Goal: Task Accomplishment & Management: Complete application form

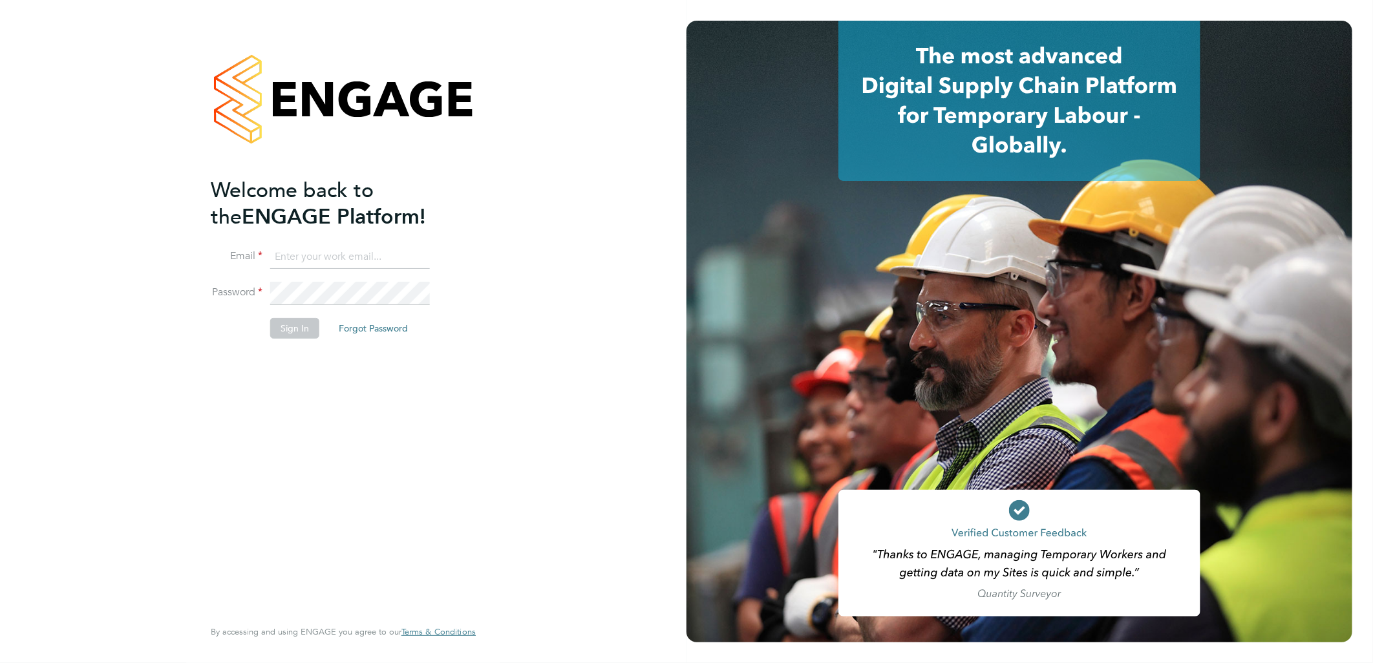
type input "[PERSON_NAME][EMAIL_ADDRESS][PERSON_NAME][DOMAIN_NAME]"
click at [286, 334] on button "Sign In" at bounding box center [294, 328] width 49 height 21
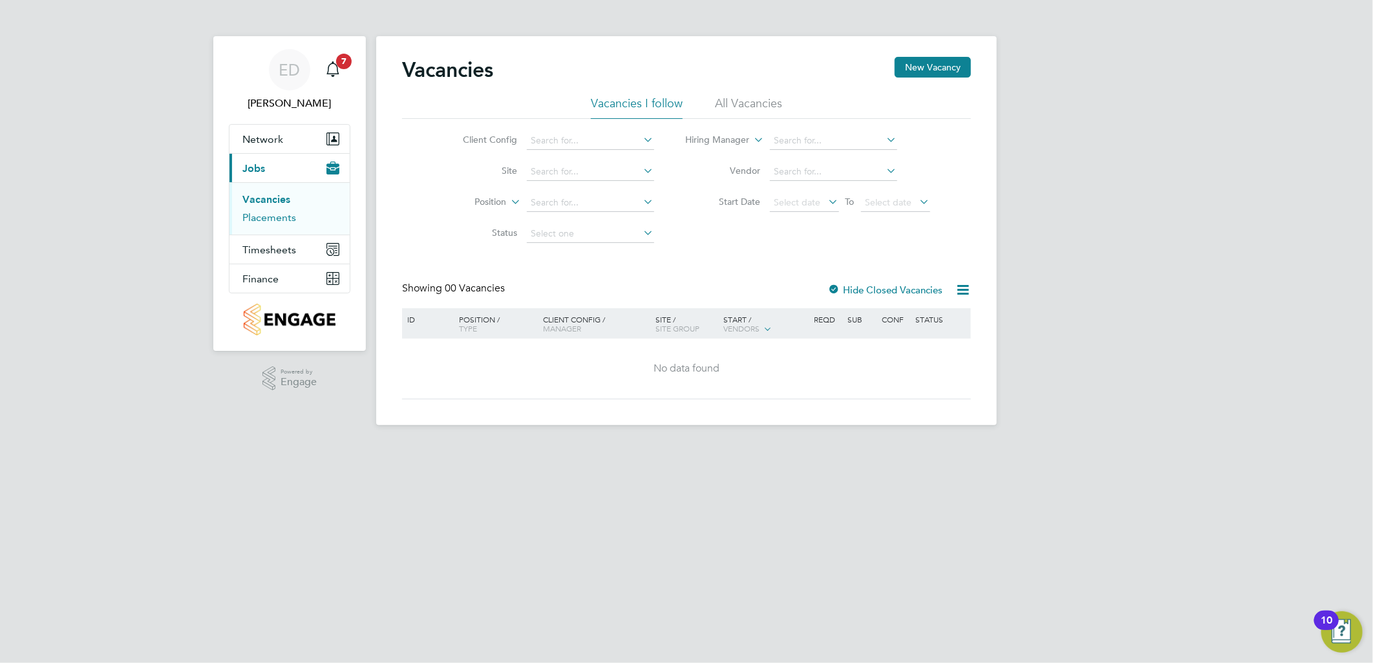
click at [288, 216] on link "Placements" at bounding box center [269, 217] width 54 height 12
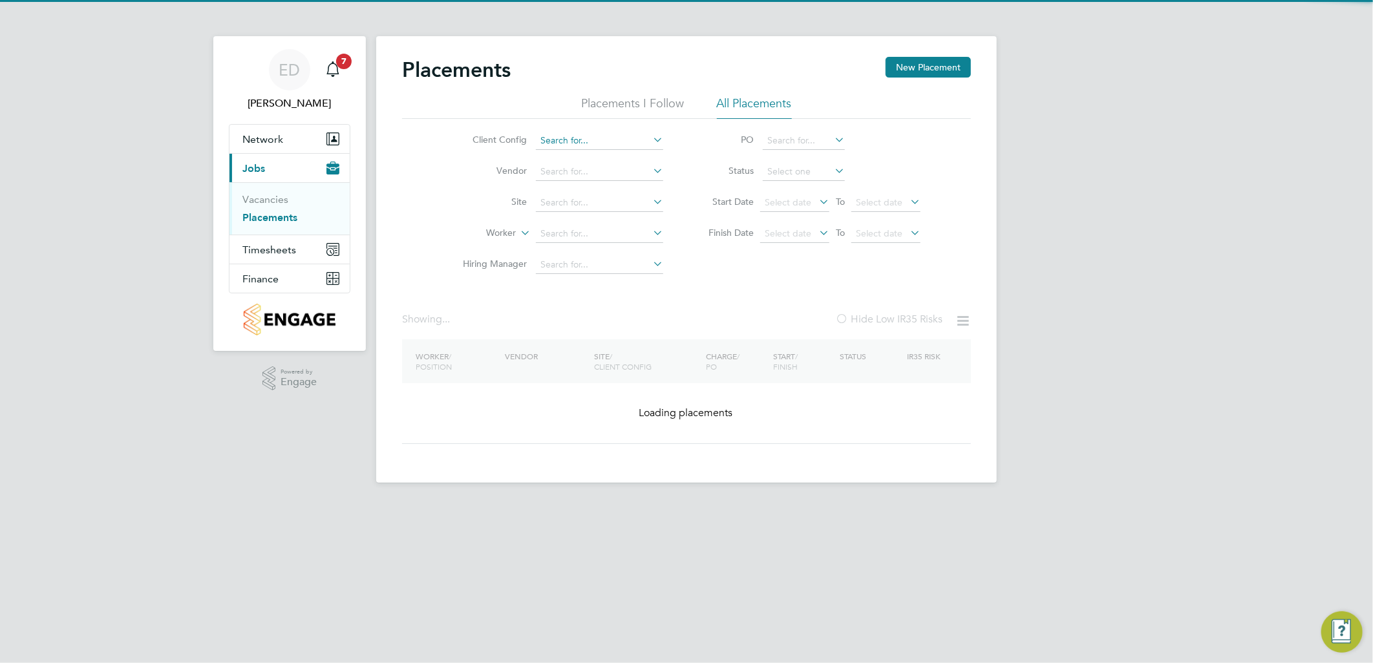
click at [638, 145] on input at bounding box center [599, 141] width 127 height 18
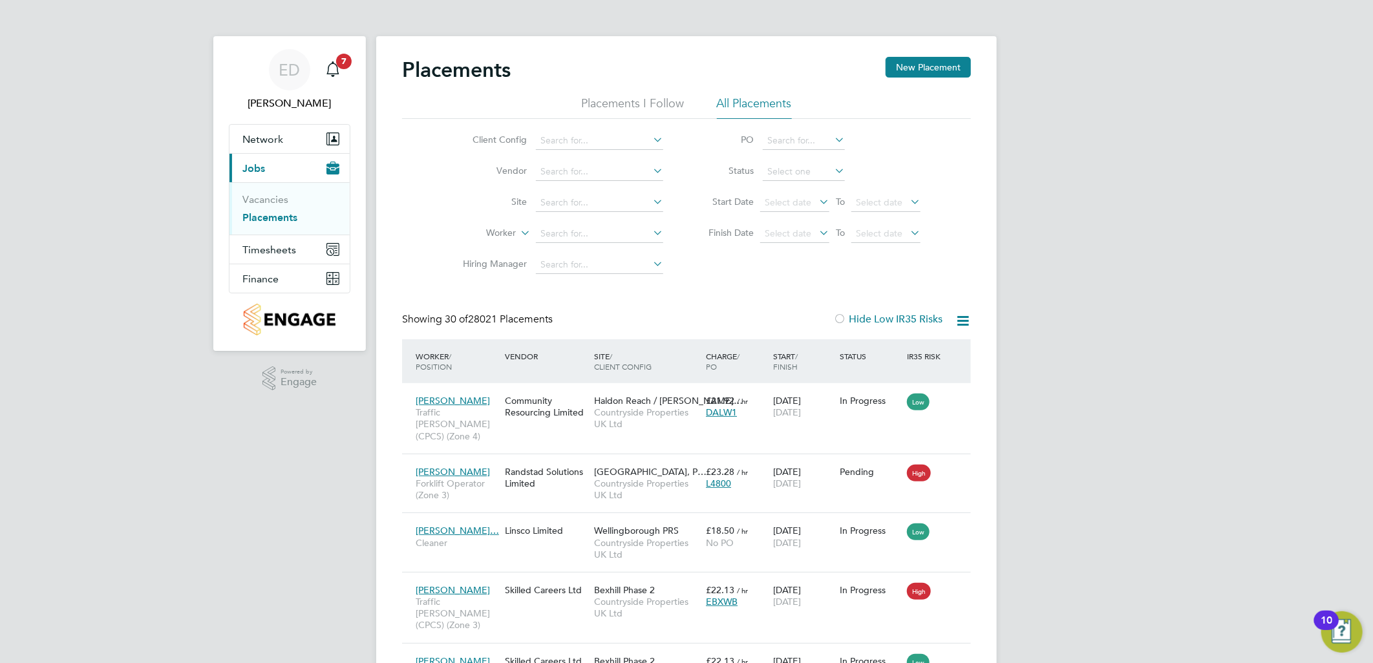
click at [634, 299] on li "Countryside Properties UK Ltd" at bounding box center [700, 298] width 331 height 17
type input "Countryside Properties UK Ltd"
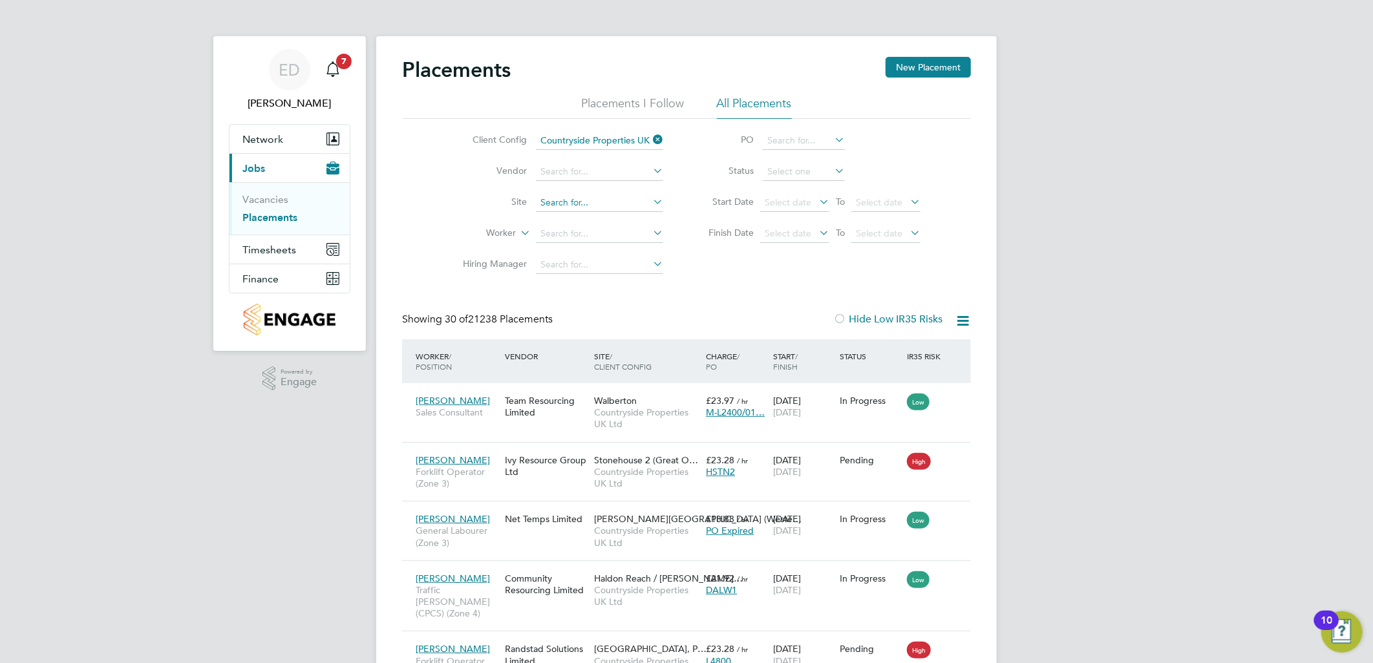
click at [647, 204] on input at bounding box center [599, 203] width 127 height 18
click at [623, 220] on li "Cali co Grove (Minky Works)" at bounding box center [613, 220] width 156 height 17
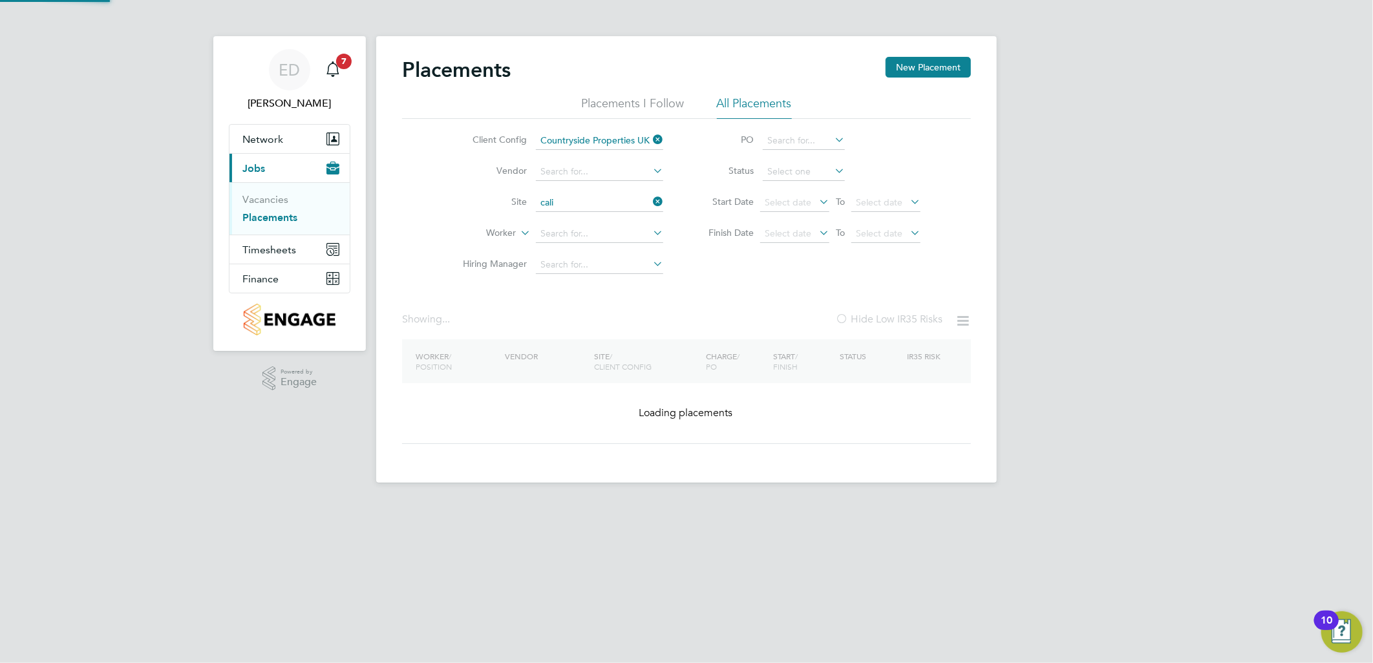
type input "Calico Grove (Minky Works)"
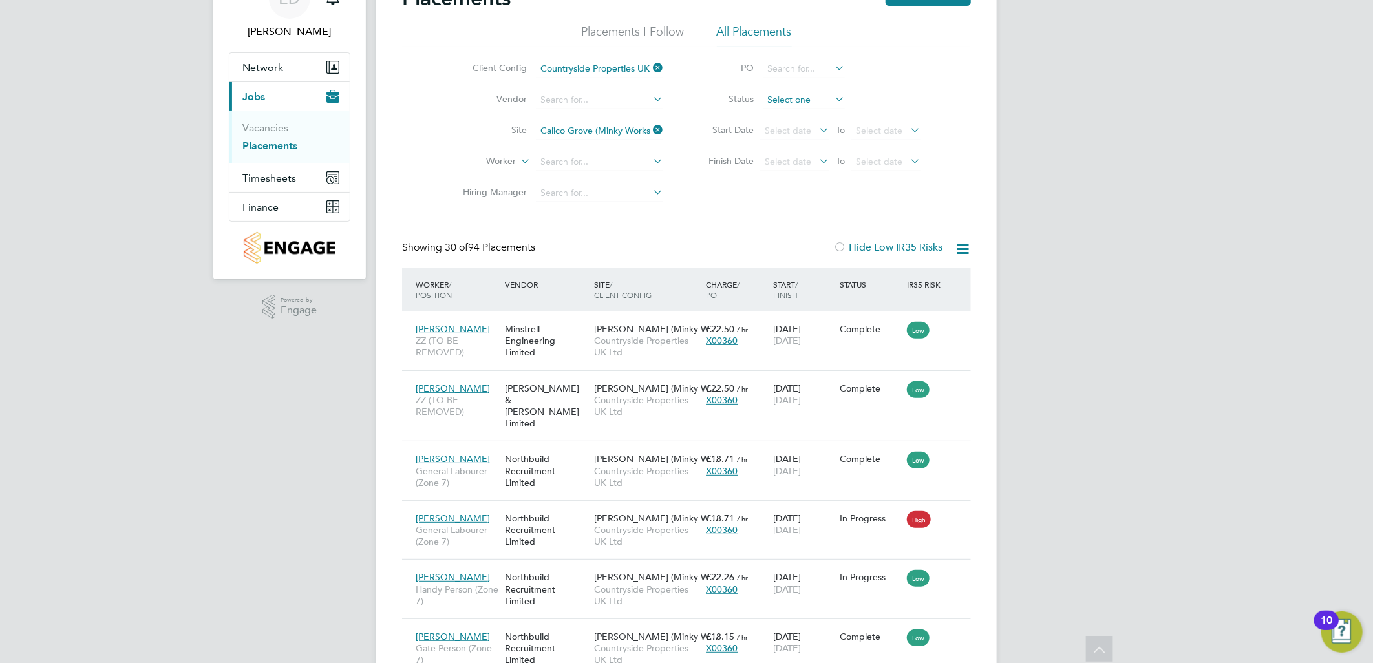
click at [805, 106] on input at bounding box center [804, 100] width 82 height 18
click at [805, 124] on li "Active" at bounding box center [803, 117] width 83 height 17
type input "Active"
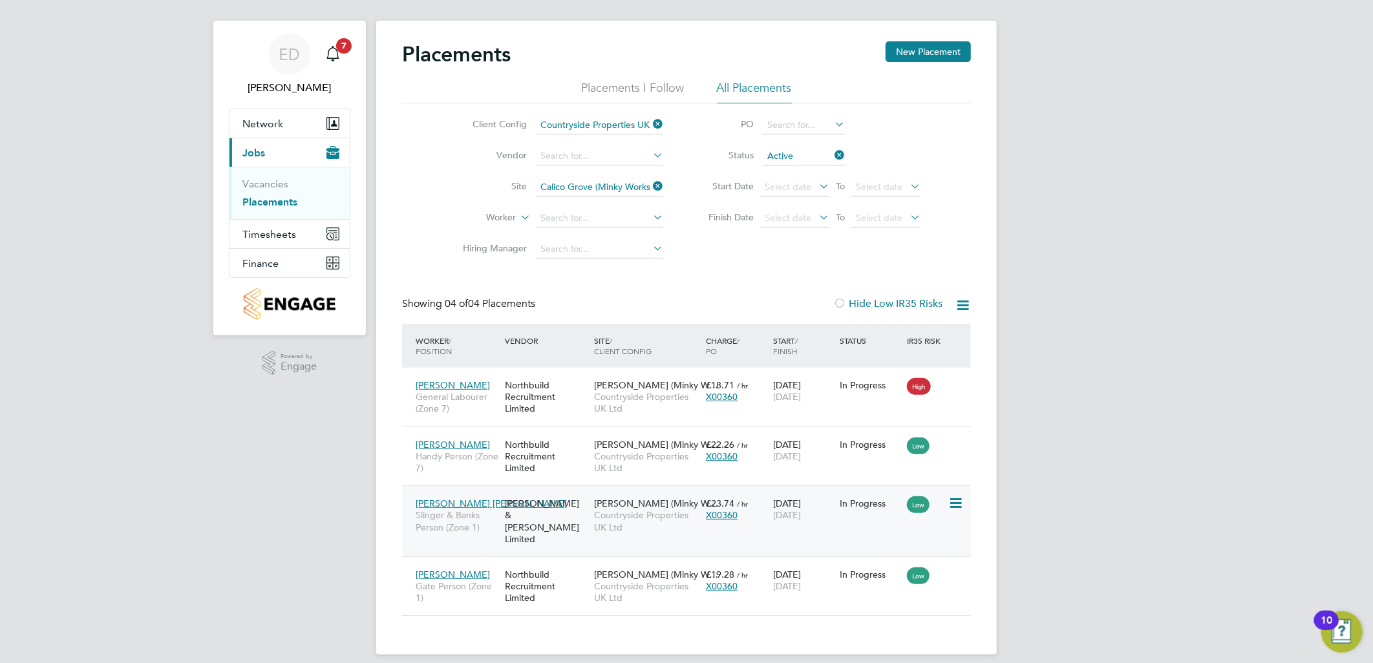
click at [957, 502] on icon at bounding box center [954, 504] width 13 height 16
click at [801, 515] on span "14 Nov 2025" at bounding box center [787, 515] width 28 height 12
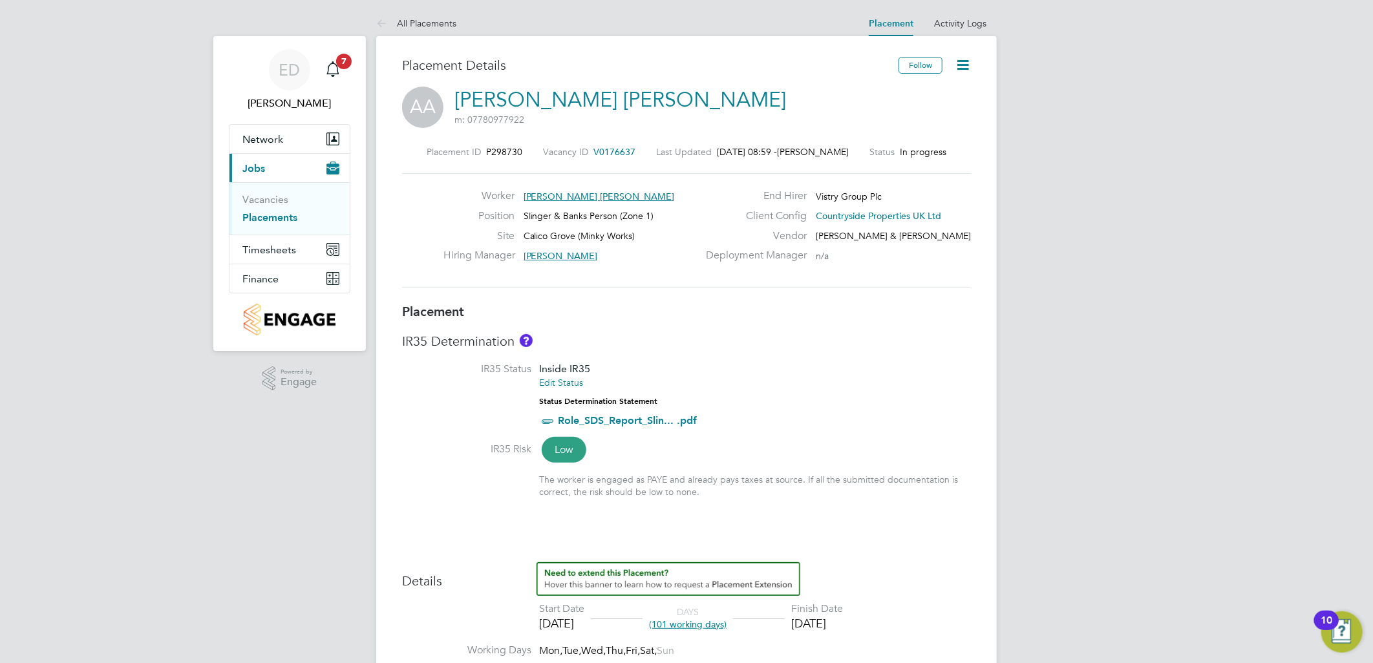
click at [965, 61] on icon at bounding box center [963, 65] width 16 height 16
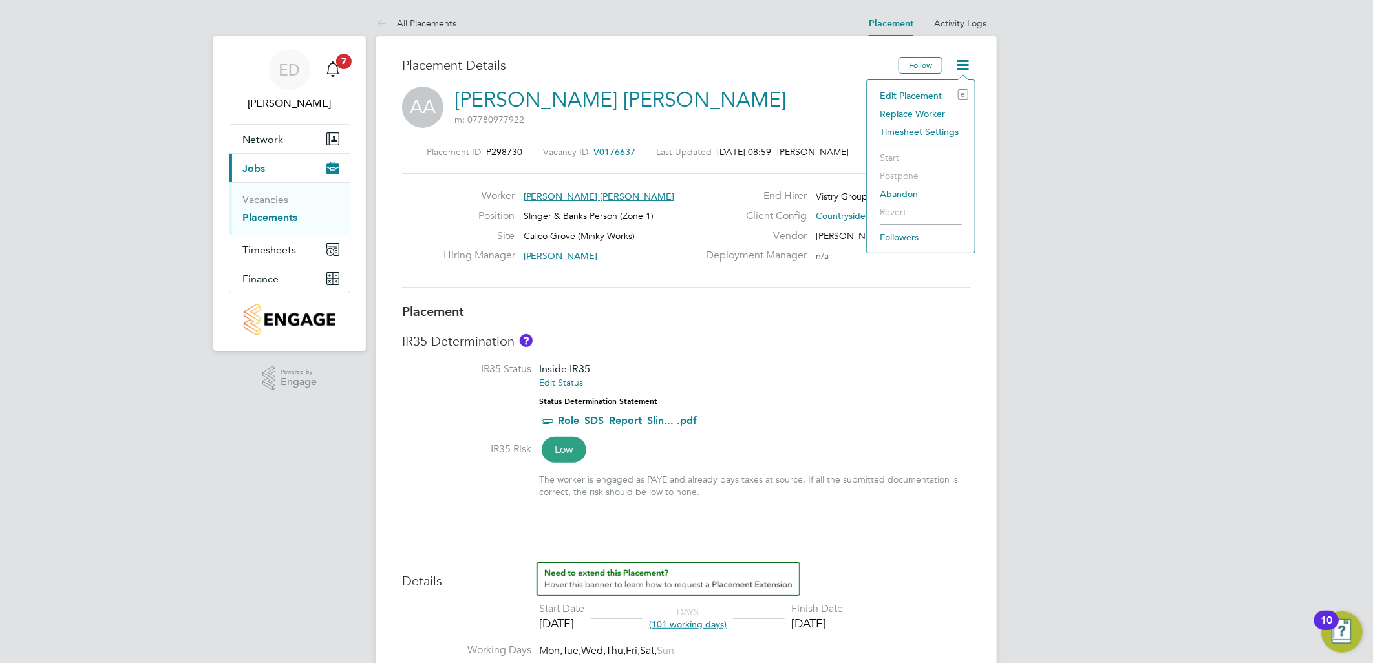
click at [932, 94] on li "Edit Placement e" at bounding box center [920, 96] width 95 height 18
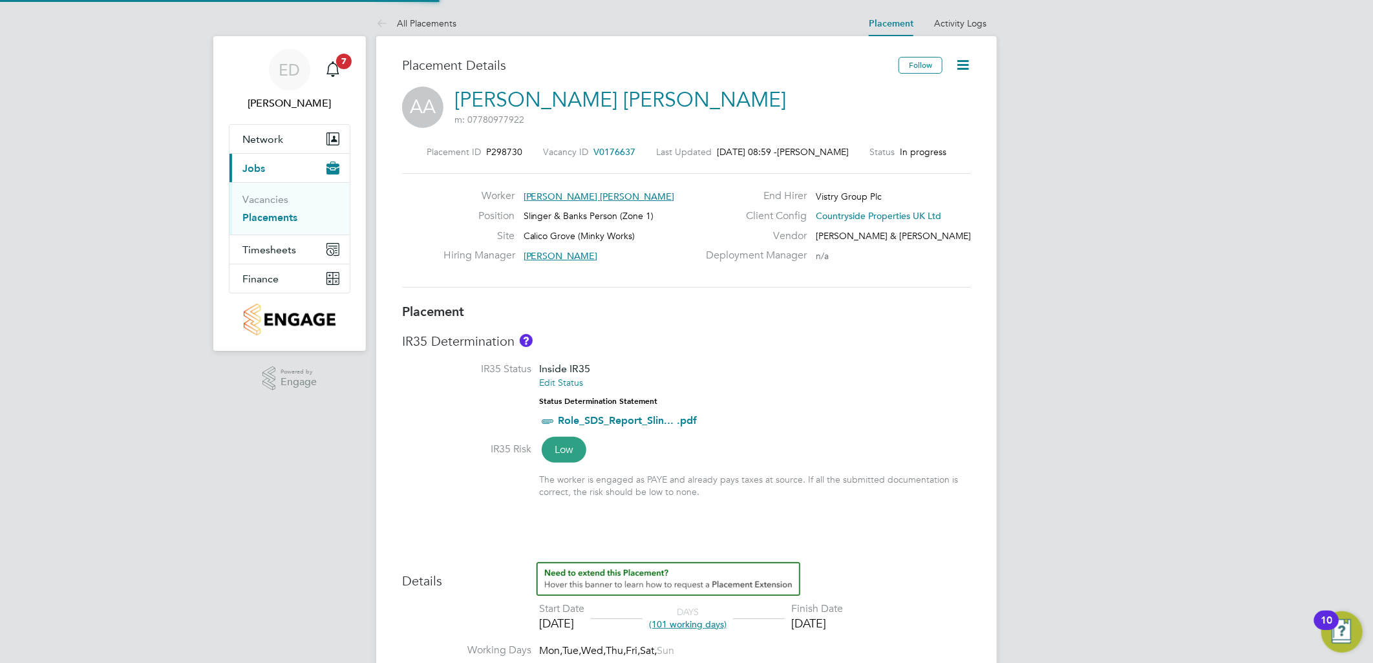
type input "Danny McNab"
type input "Mark Bucknall"
type input "21 Jul 2025"
type input "14 Nov 2025"
type input "07:30"
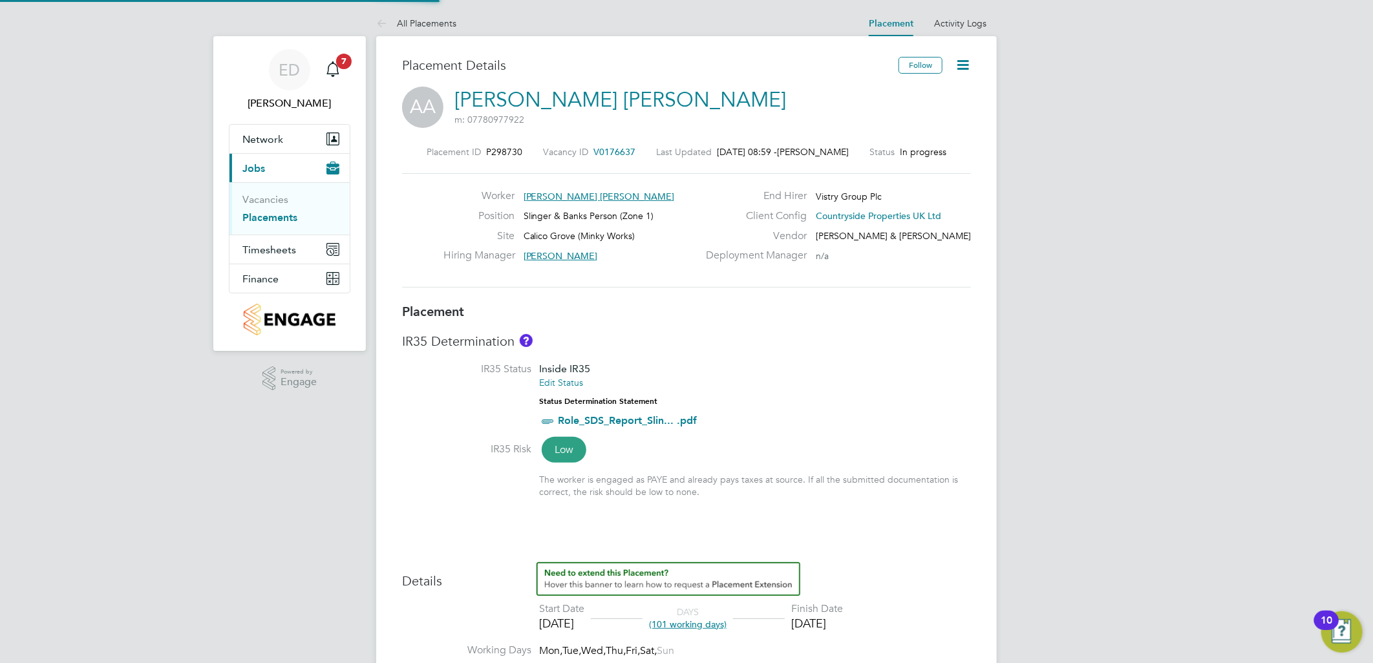
type input "16:30"
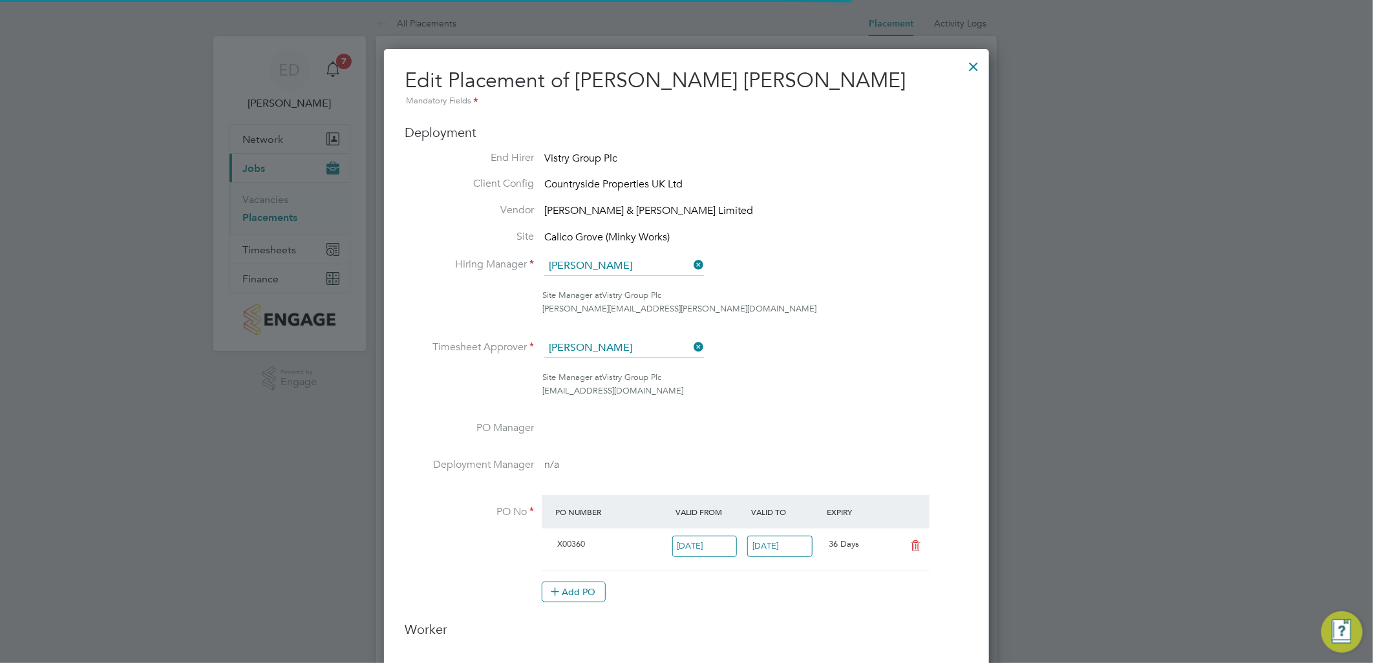
scroll to position [6, 6]
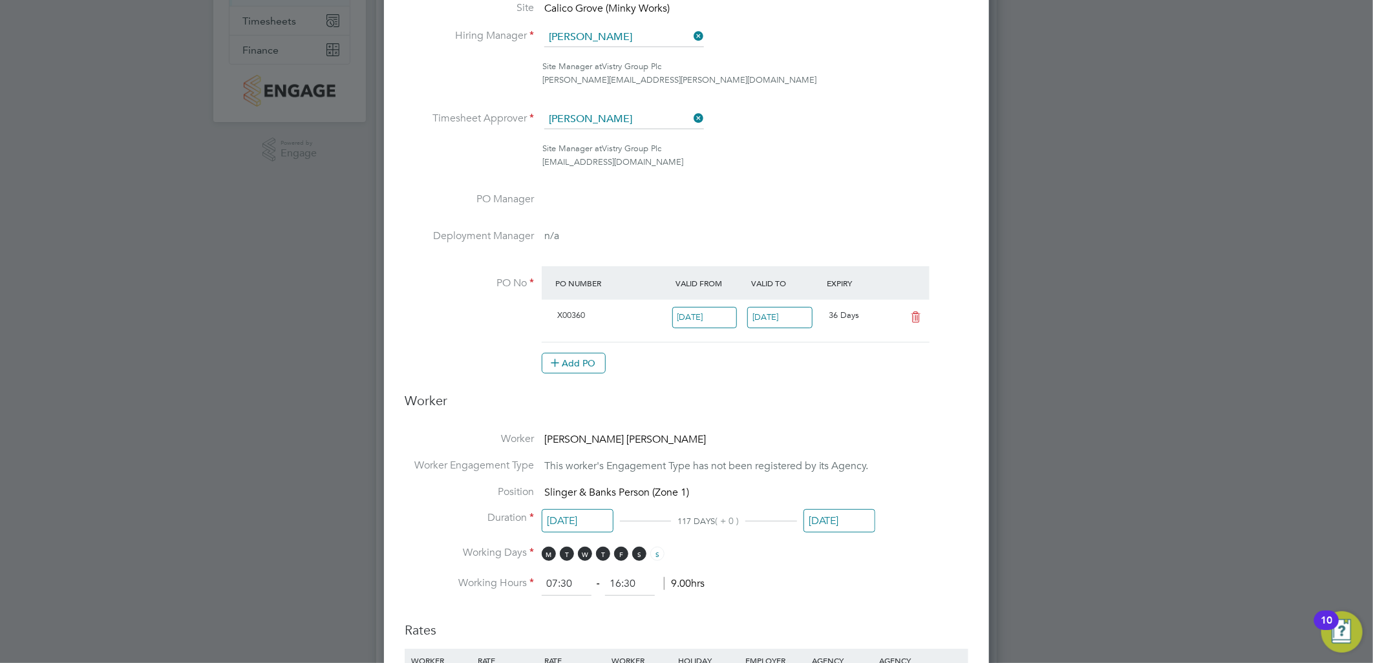
click at [791, 315] on input "31 Oct 2025" at bounding box center [779, 317] width 65 height 21
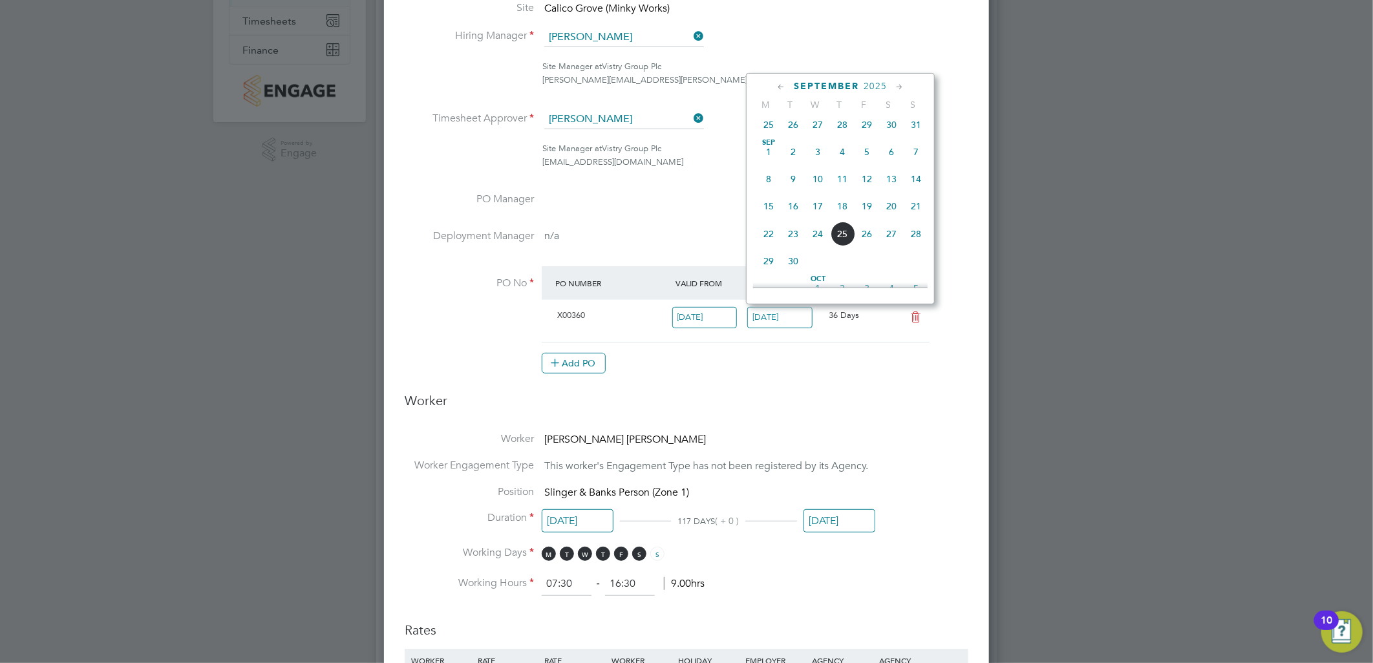
click at [866, 240] on span "26" at bounding box center [867, 234] width 25 height 25
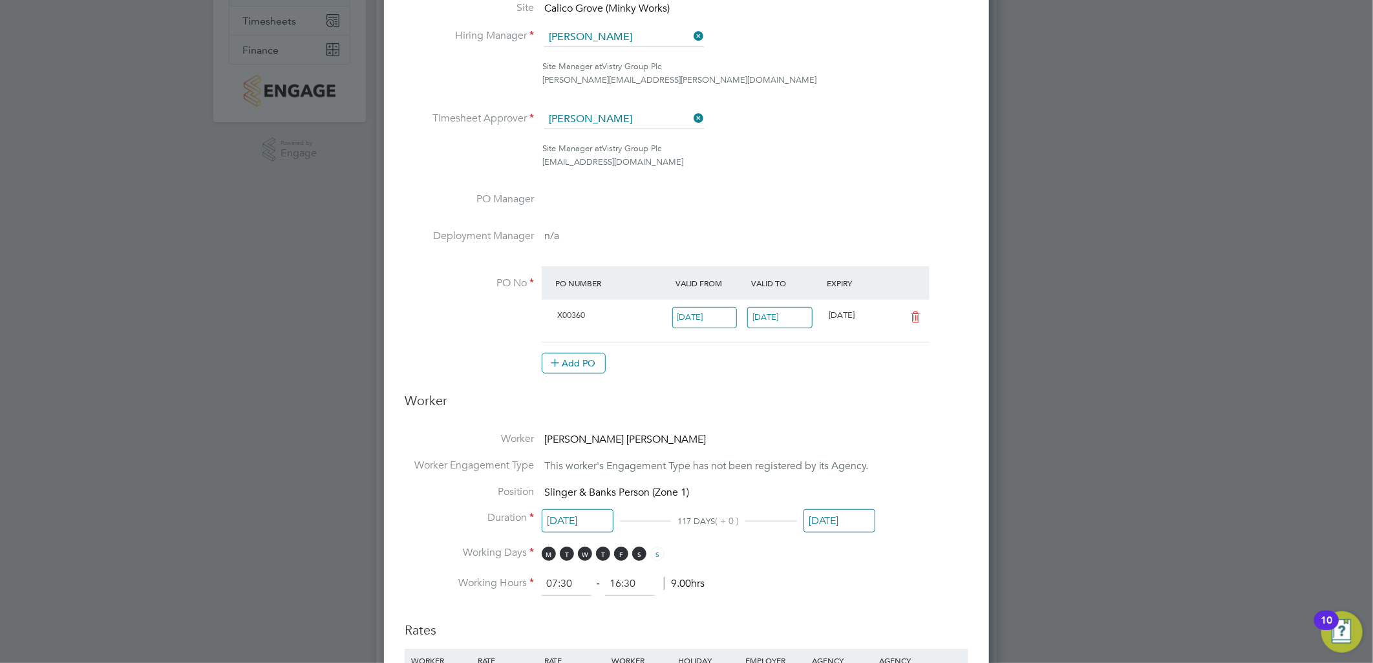
click at [827, 365] on div "Add PO" at bounding box center [736, 363] width 388 height 21
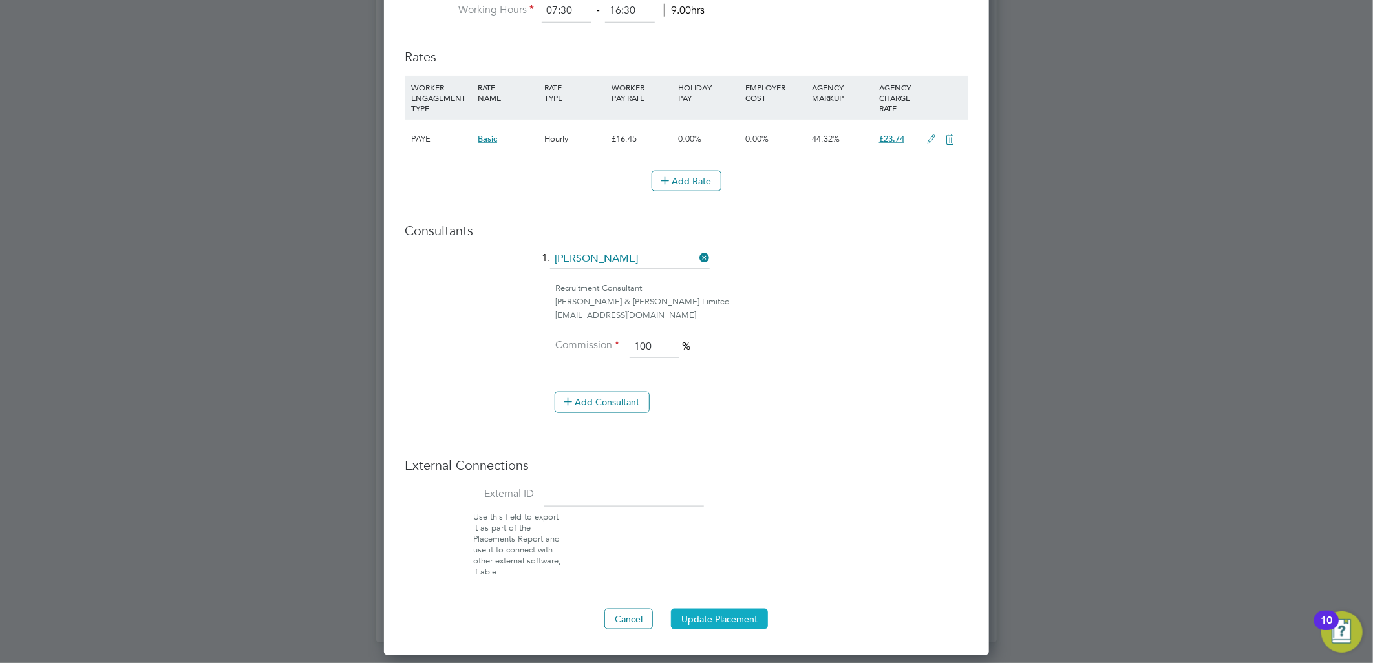
click at [721, 611] on button "Update Placement" at bounding box center [719, 619] width 97 height 21
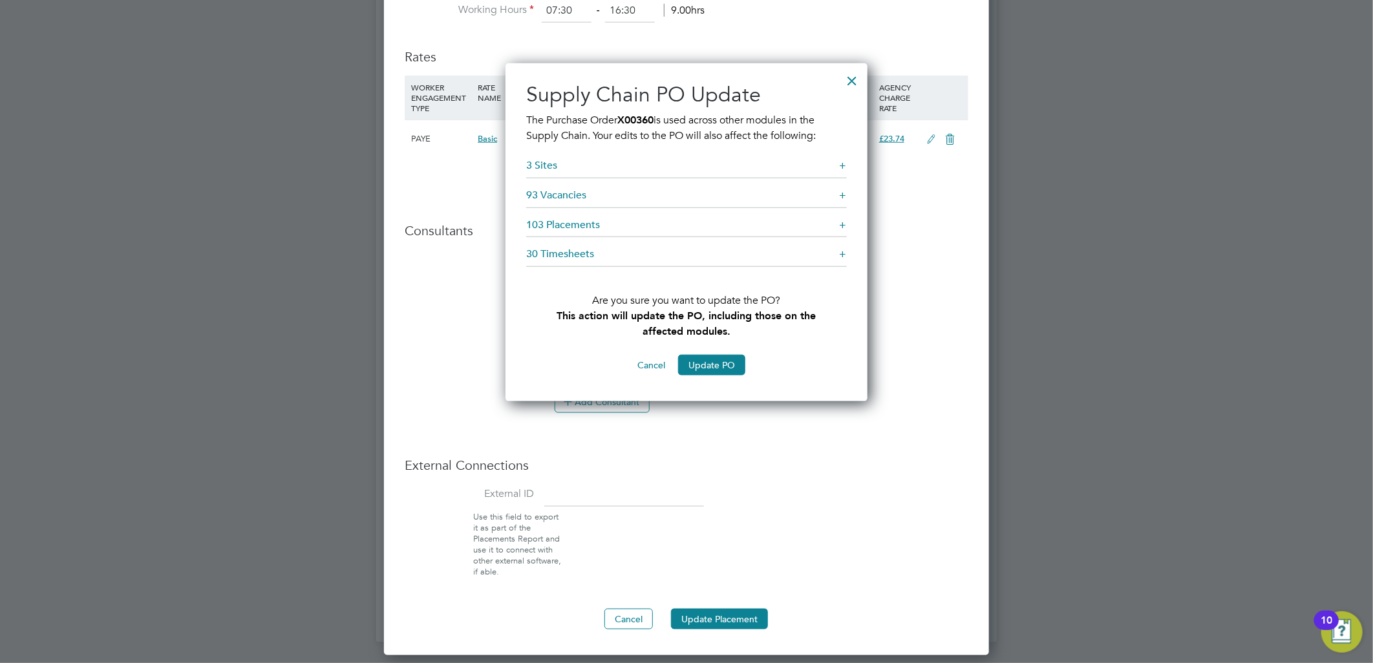
click at [849, 82] on div at bounding box center [852, 77] width 23 height 23
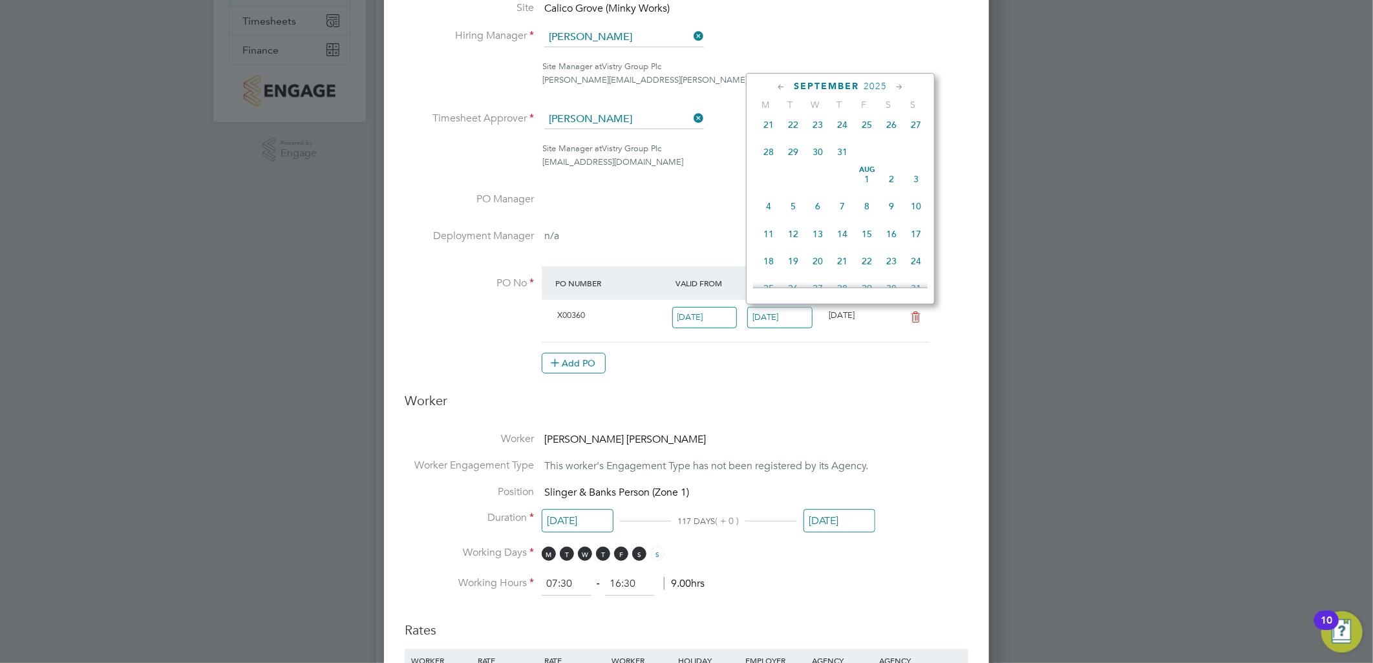
click at [798, 318] on input "26 Sep 2025" at bounding box center [779, 317] width 65 height 21
click at [819, 249] on span "24" at bounding box center [817, 236] width 25 height 25
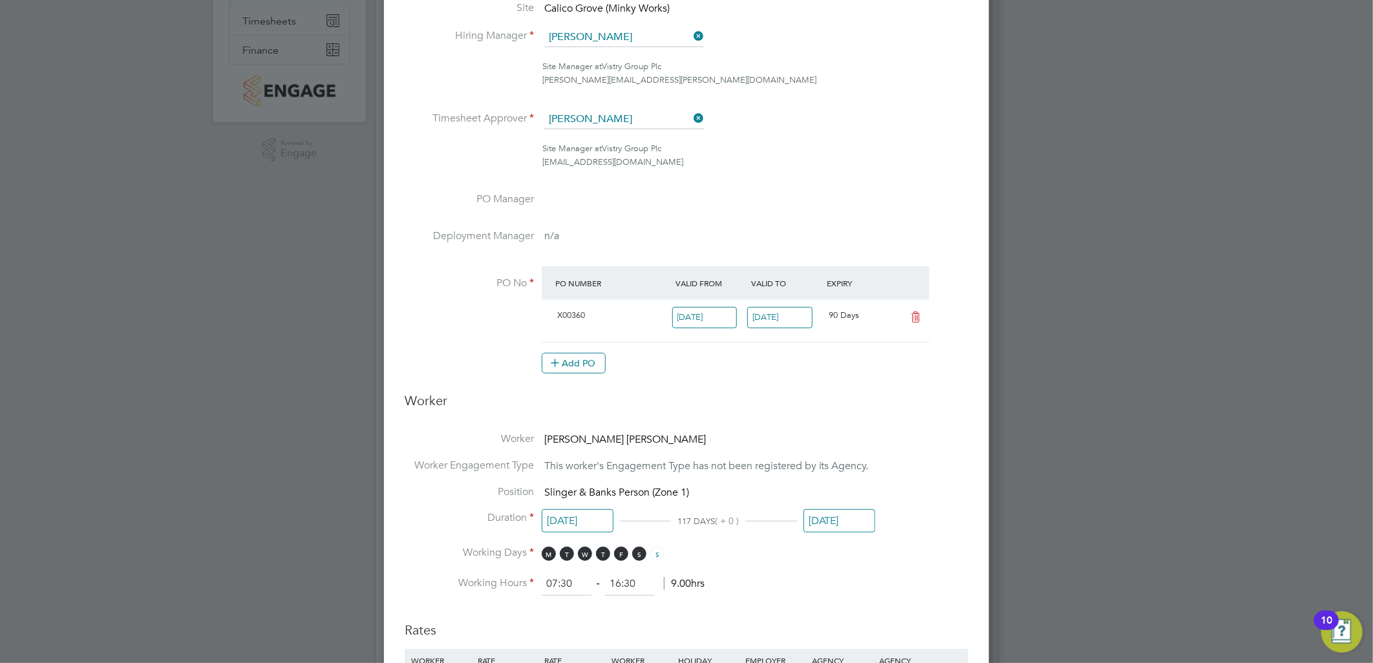
click at [838, 368] on div "Add PO" at bounding box center [736, 363] width 388 height 21
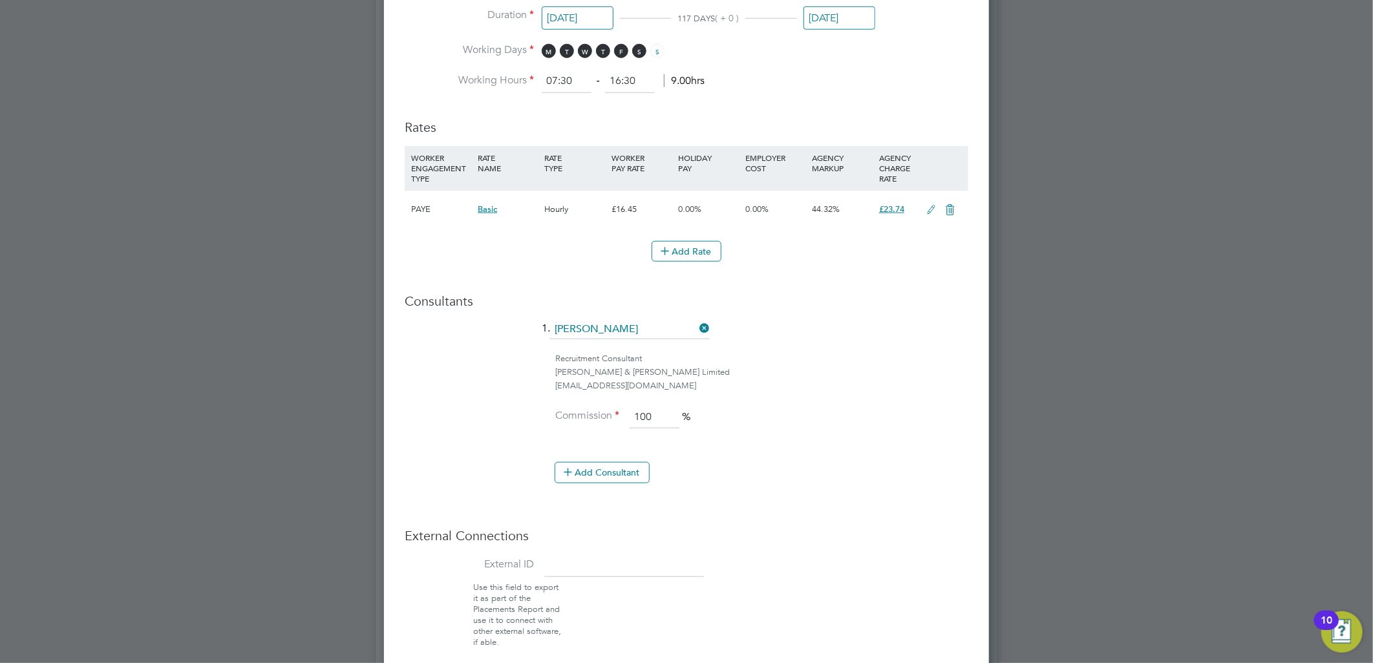
click at [947, 205] on icon at bounding box center [951, 210] width 16 height 10
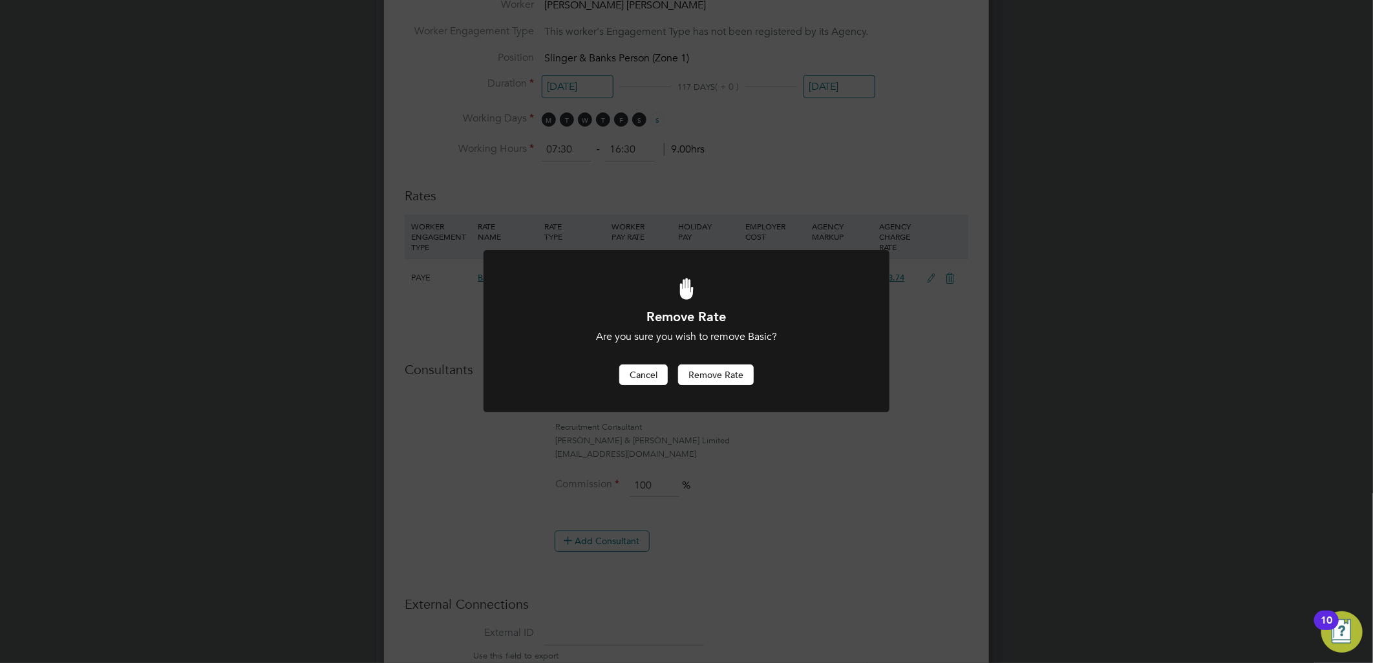
click at [657, 372] on button "Cancel" at bounding box center [643, 375] width 48 height 21
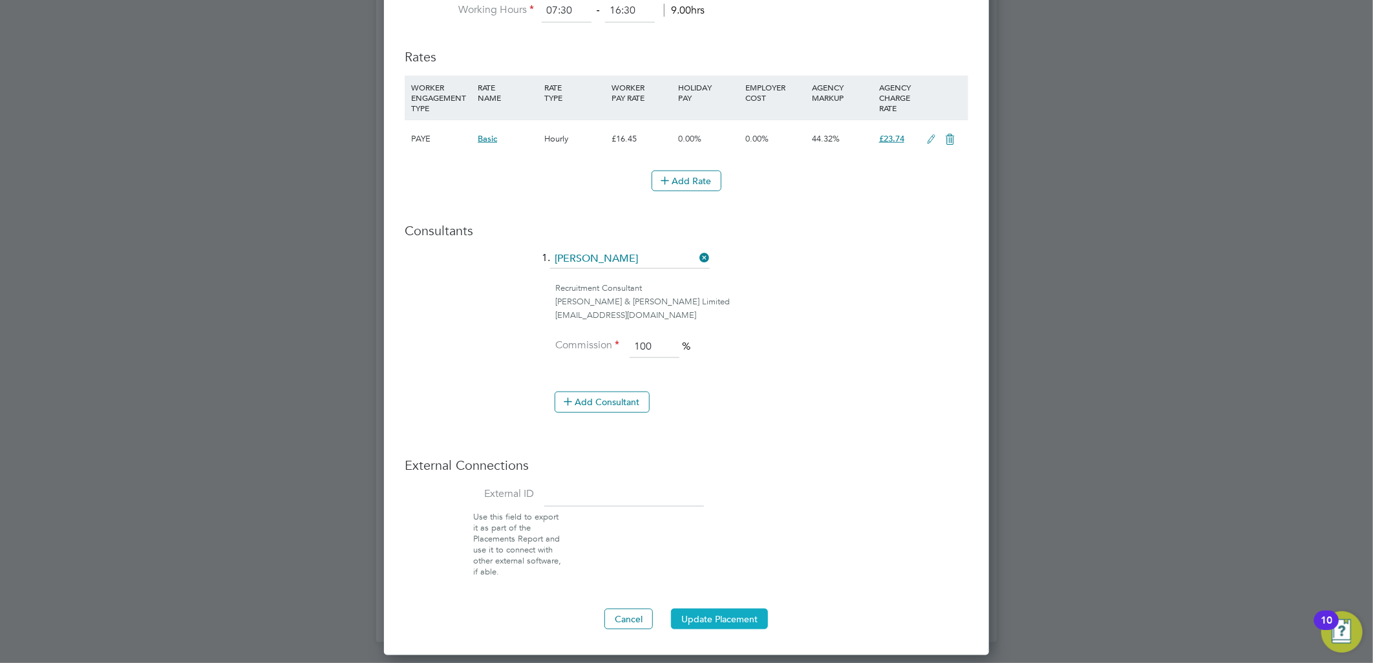
click at [699, 623] on button "Update Placement" at bounding box center [719, 619] width 97 height 21
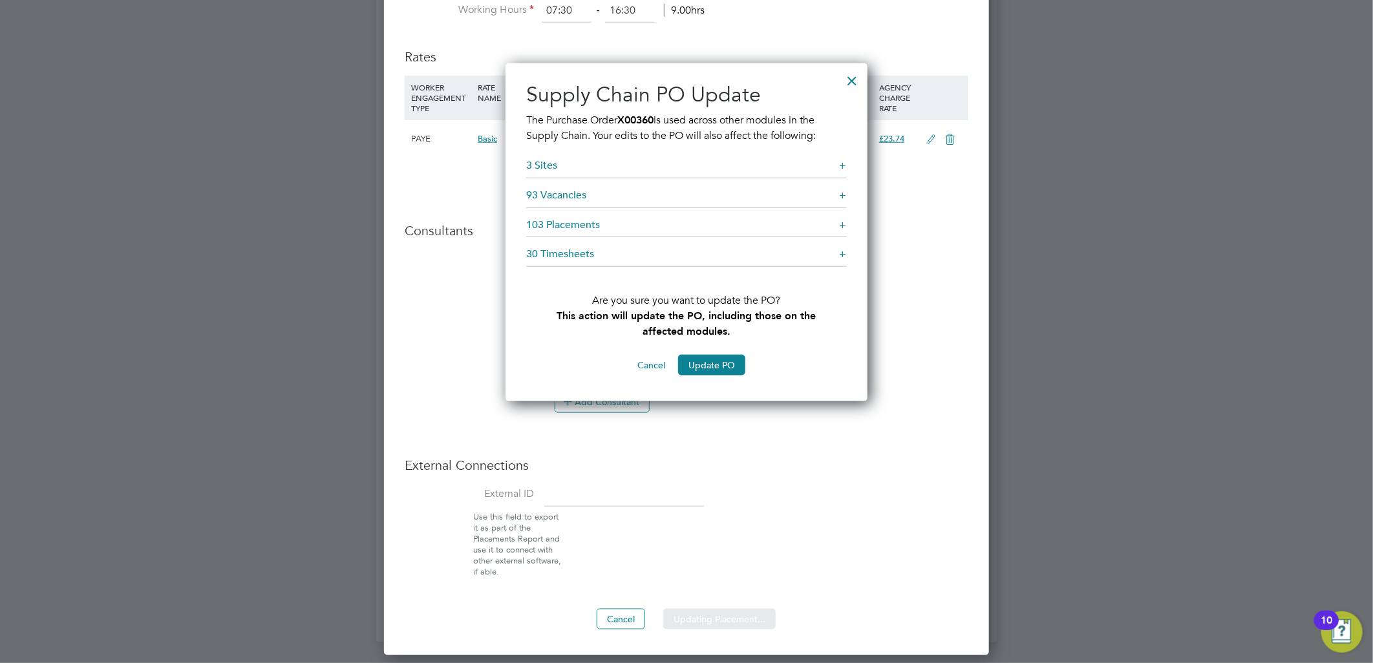
click at [851, 82] on div at bounding box center [852, 77] width 23 height 23
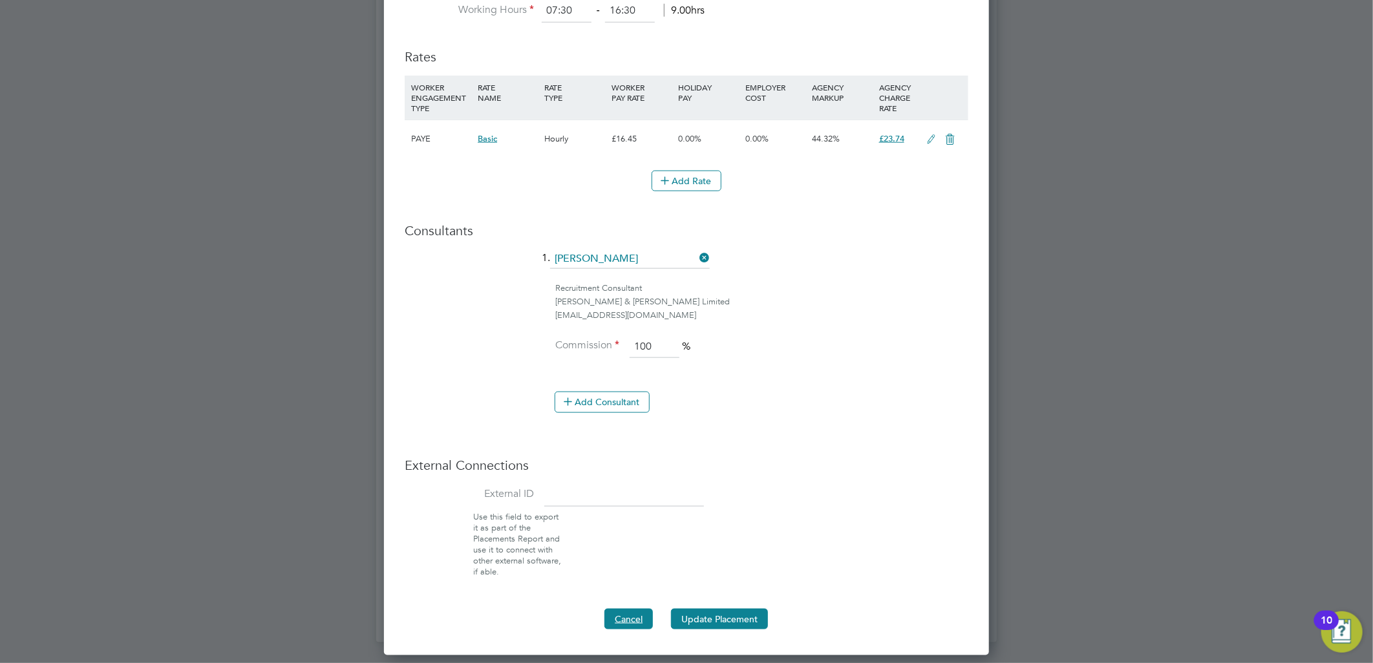
click at [634, 614] on button "Cancel" at bounding box center [628, 619] width 48 height 21
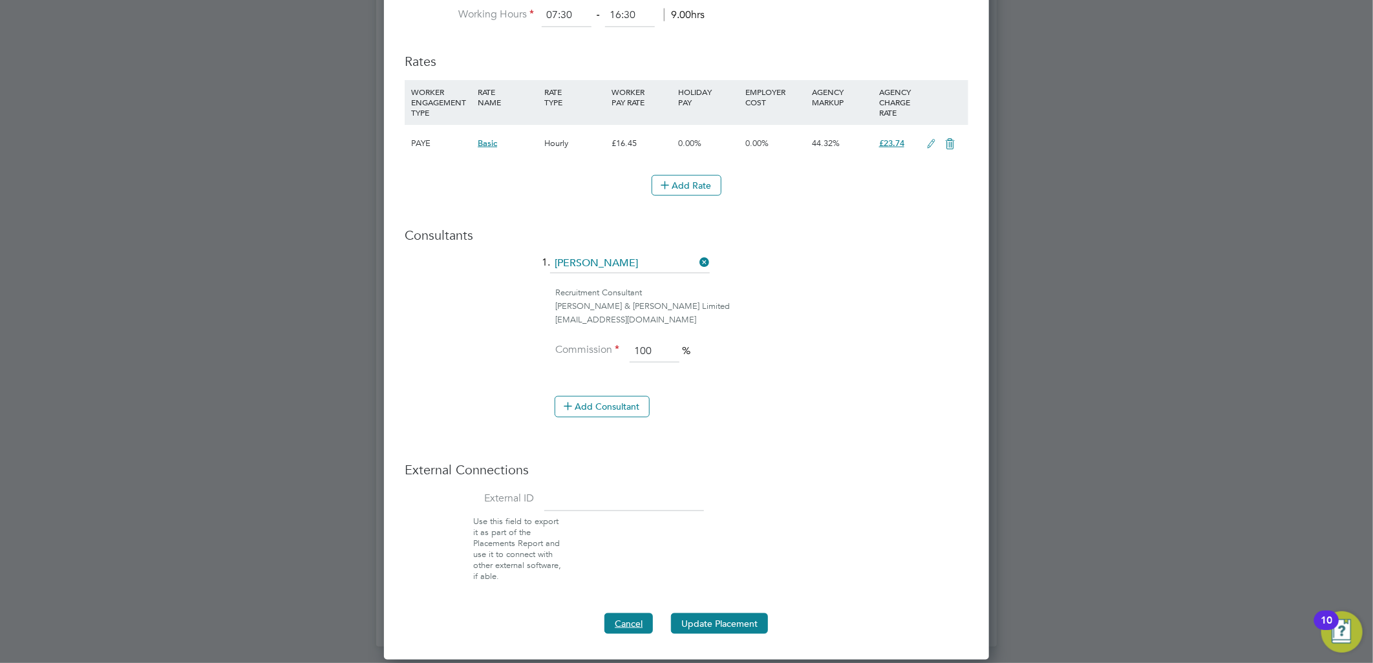
type input "31 Oct 2025"
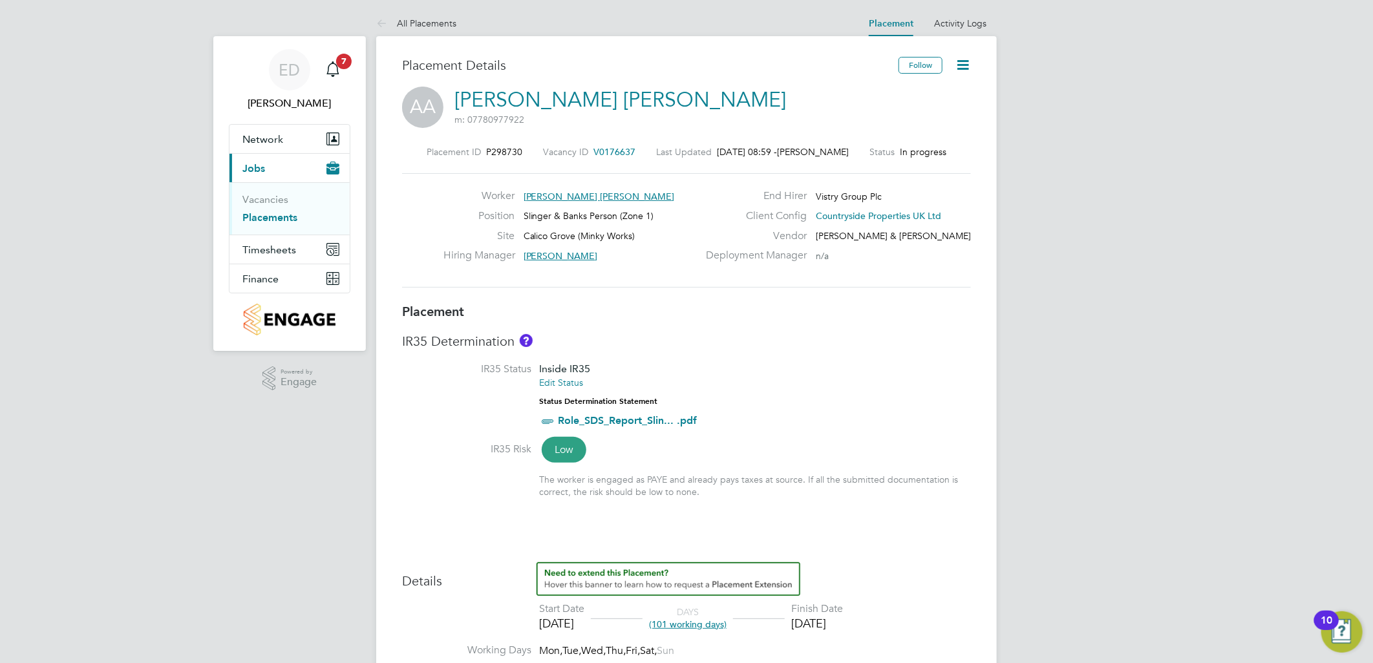
click at [970, 62] on icon at bounding box center [963, 65] width 16 height 16
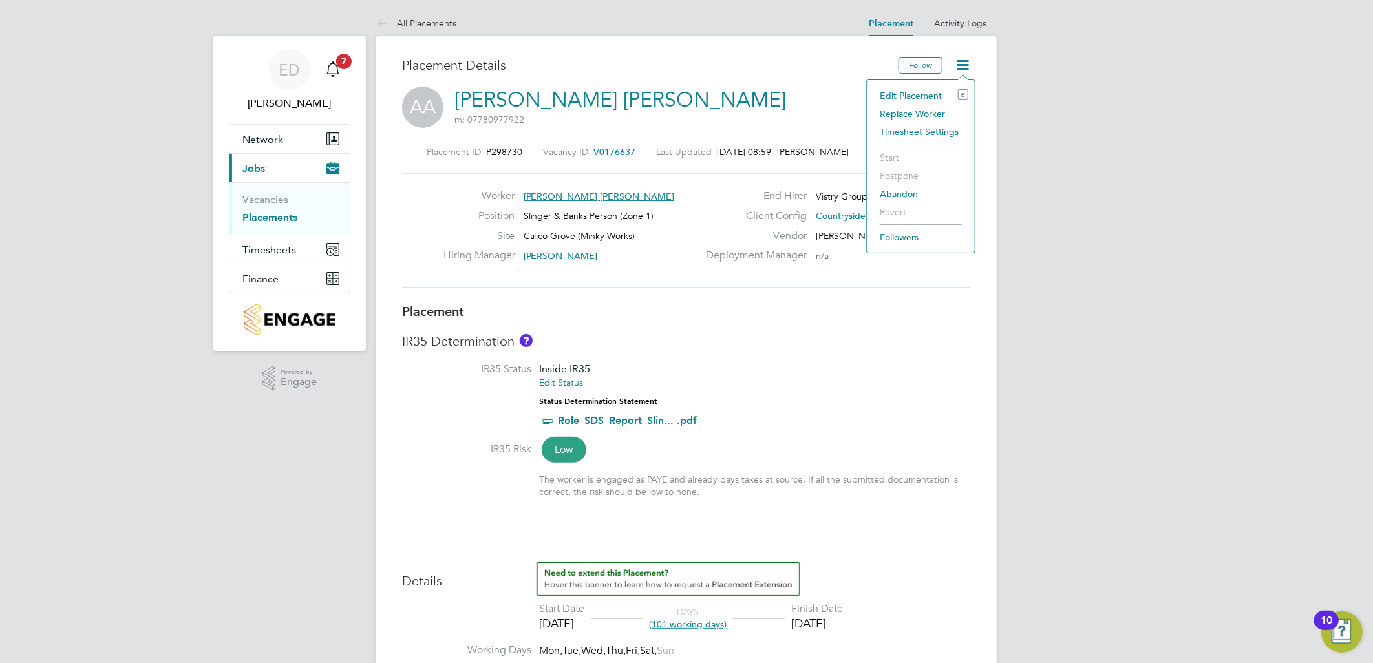
click at [910, 331] on div "Placement IR35 Determination IR35 Status Inside IR35 Edit Status Status Determi…" at bounding box center [686, 675] width 569 height 745
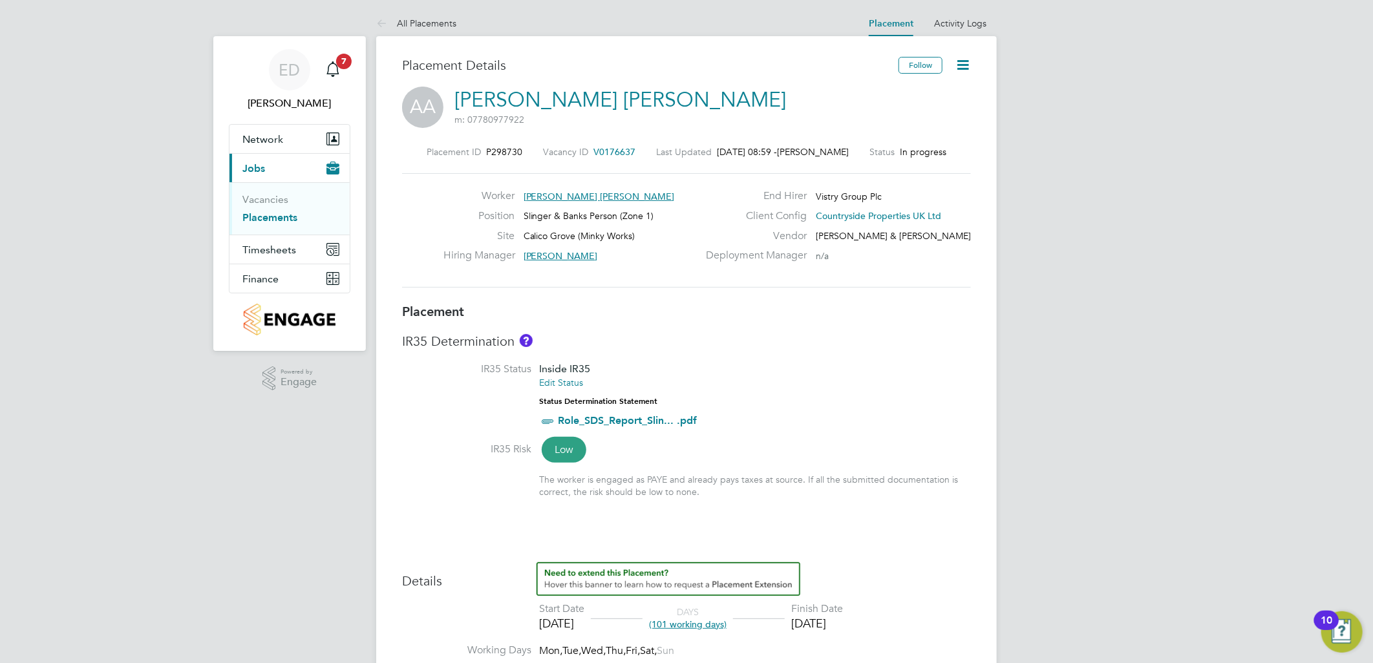
click at [548, 193] on span "Akeem Abiodun Ali" at bounding box center [599, 197] width 151 height 12
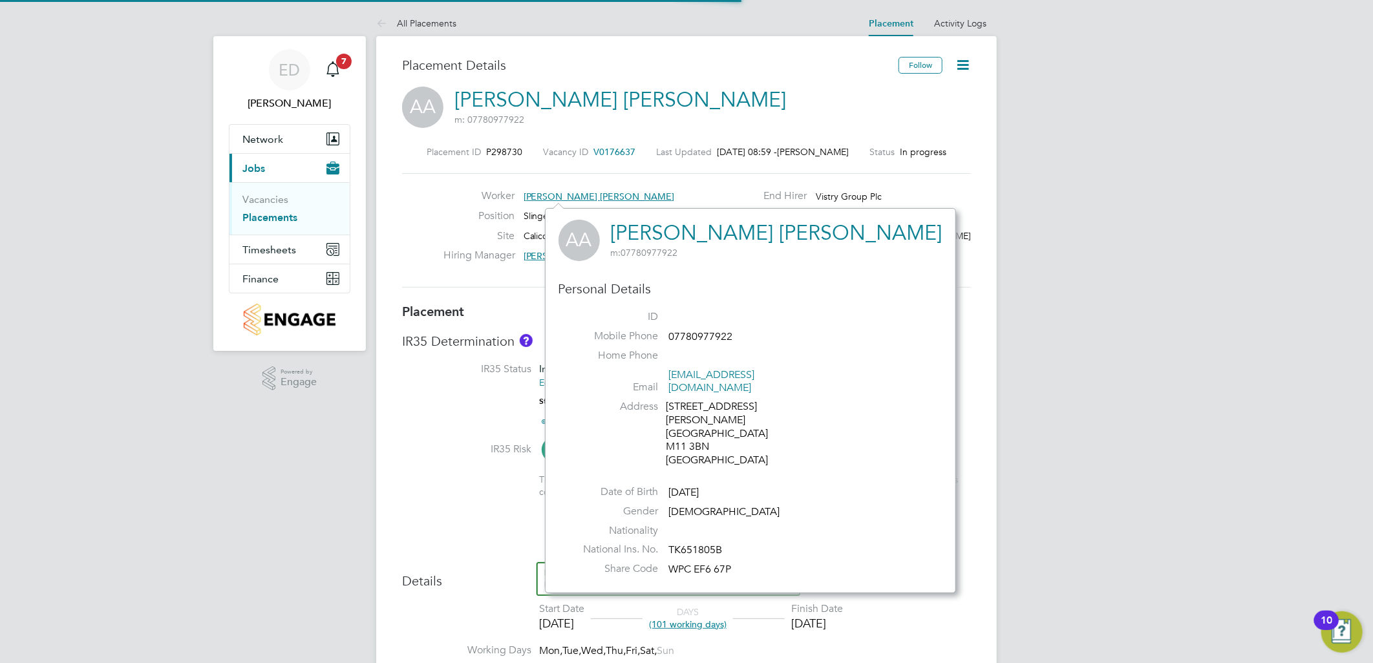
scroll to position [358, 269]
click at [934, 333] on h3 "IR35 Determination" at bounding box center [686, 341] width 569 height 17
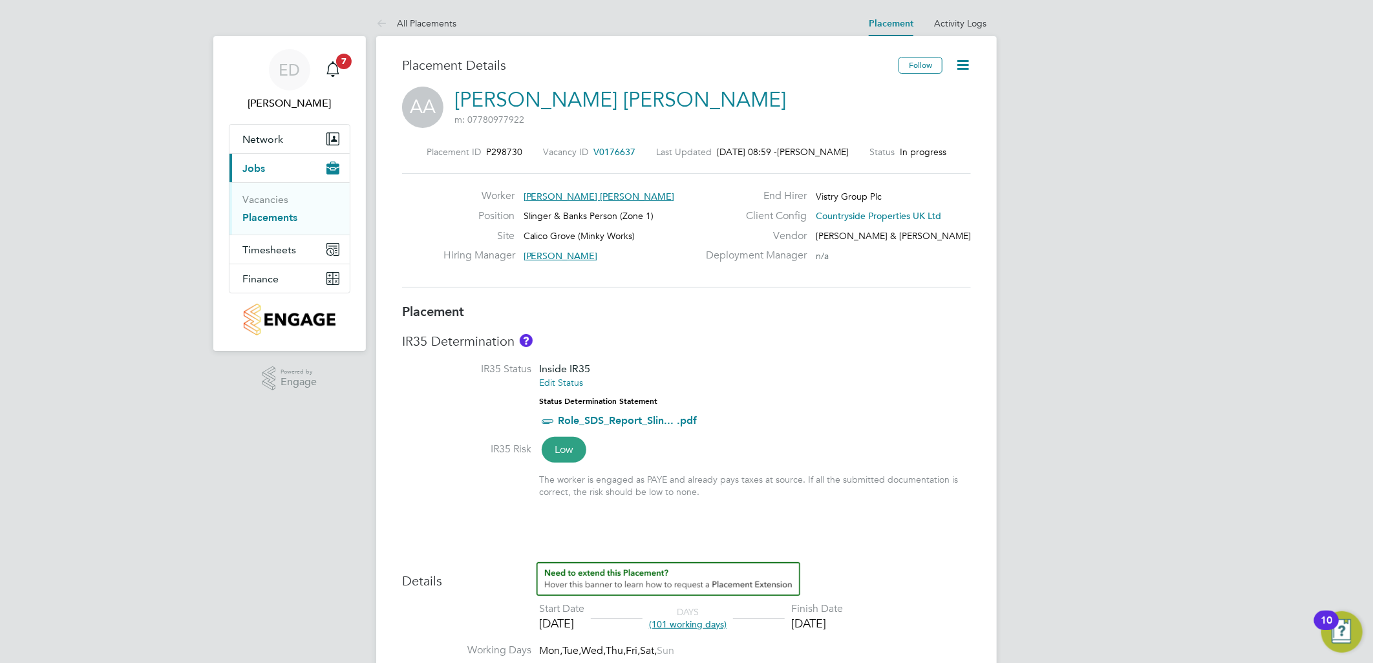
click at [959, 66] on icon at bounding box center [963, 65] width 16 height 16
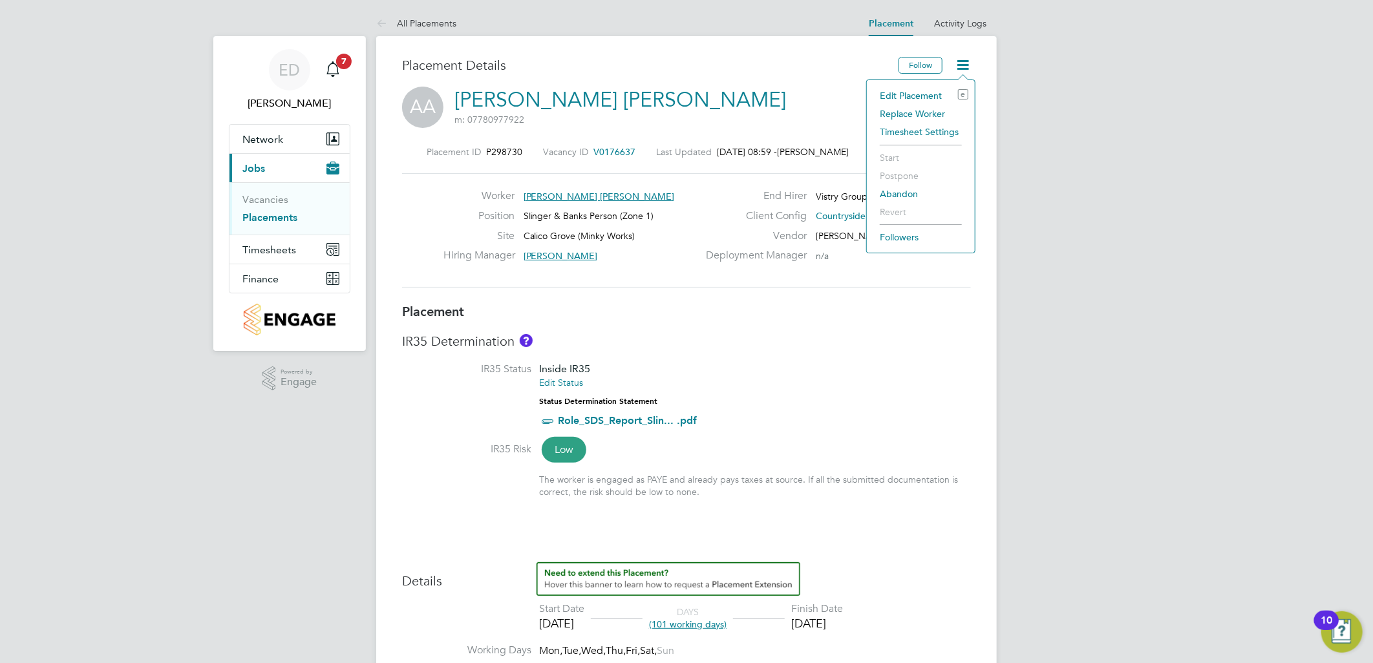
click at [930, 94] on li "Edit Placement e" at bounding box center [920, 96] width 95 height 18
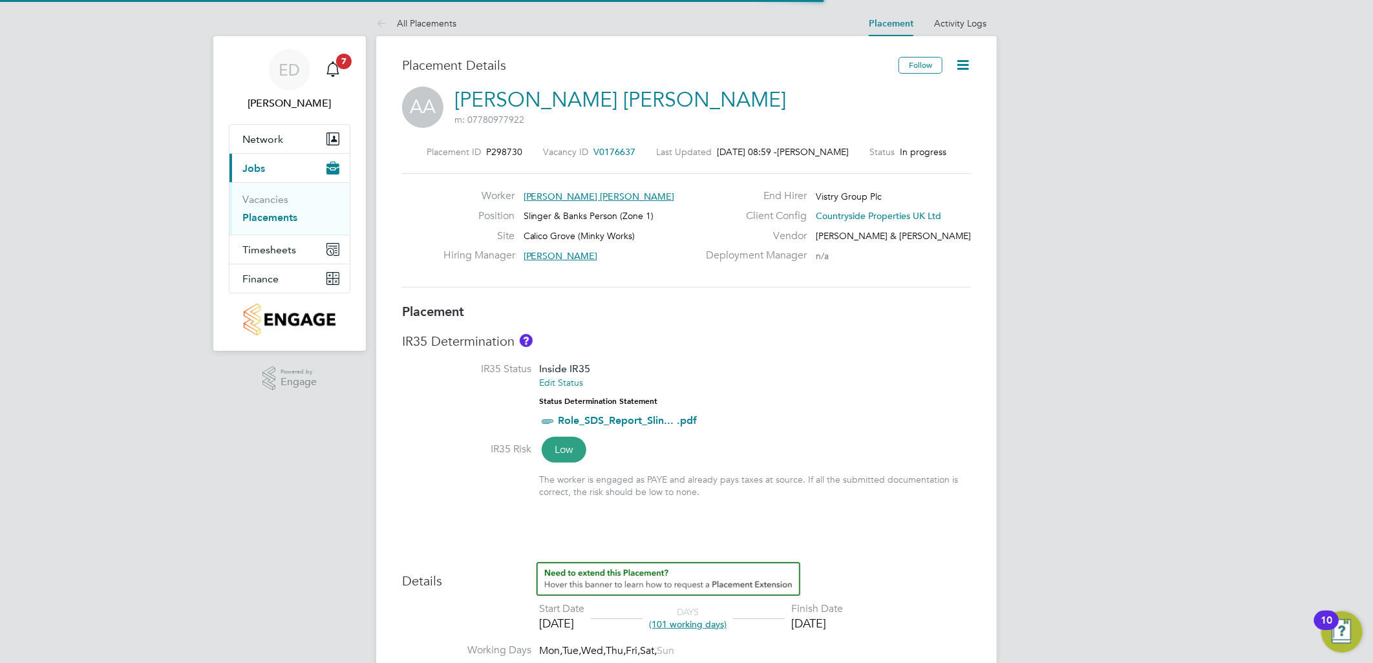
scroll to position [6, 6]
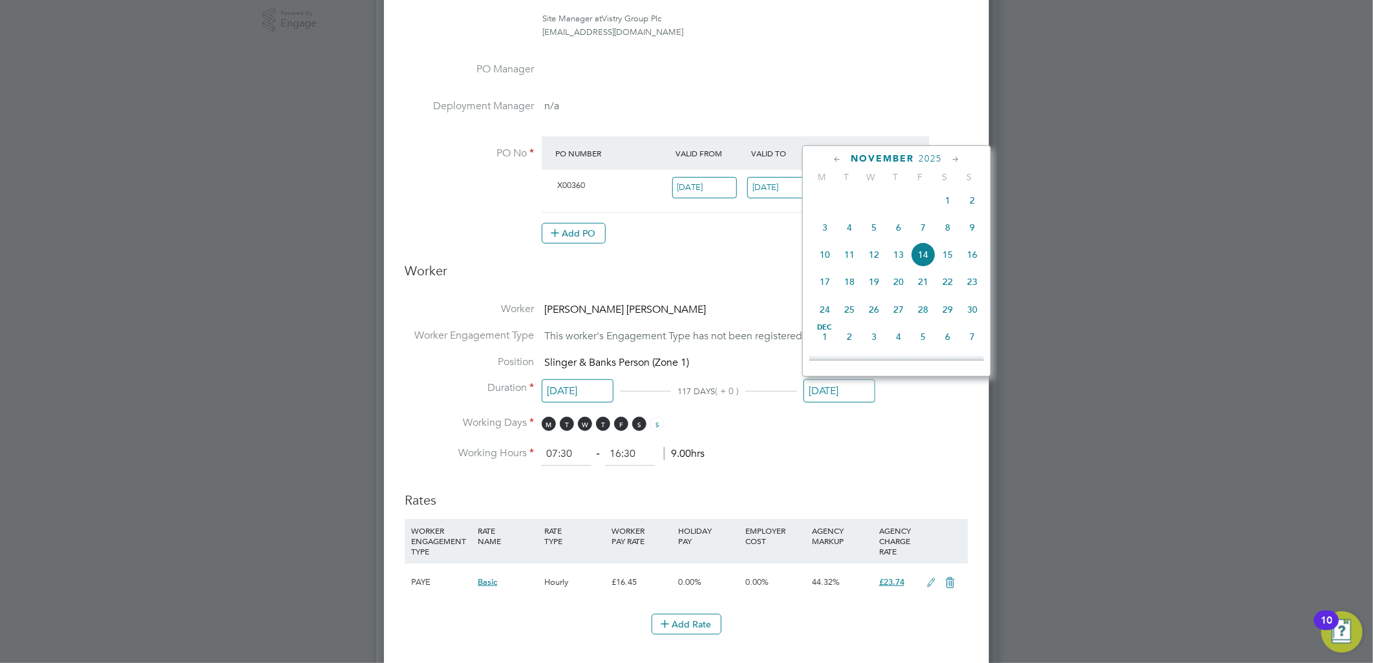
drag, startPoint x: 860, startPoint y: 389, endPoint x: 792, endPoint y: 389, distance: 67.9
click at [792, 389] on div "21 Jul 2025 117 DAYS ( + 0 ) 14 Nov 2025" at bounding box center [709, 395] width 334 height 24
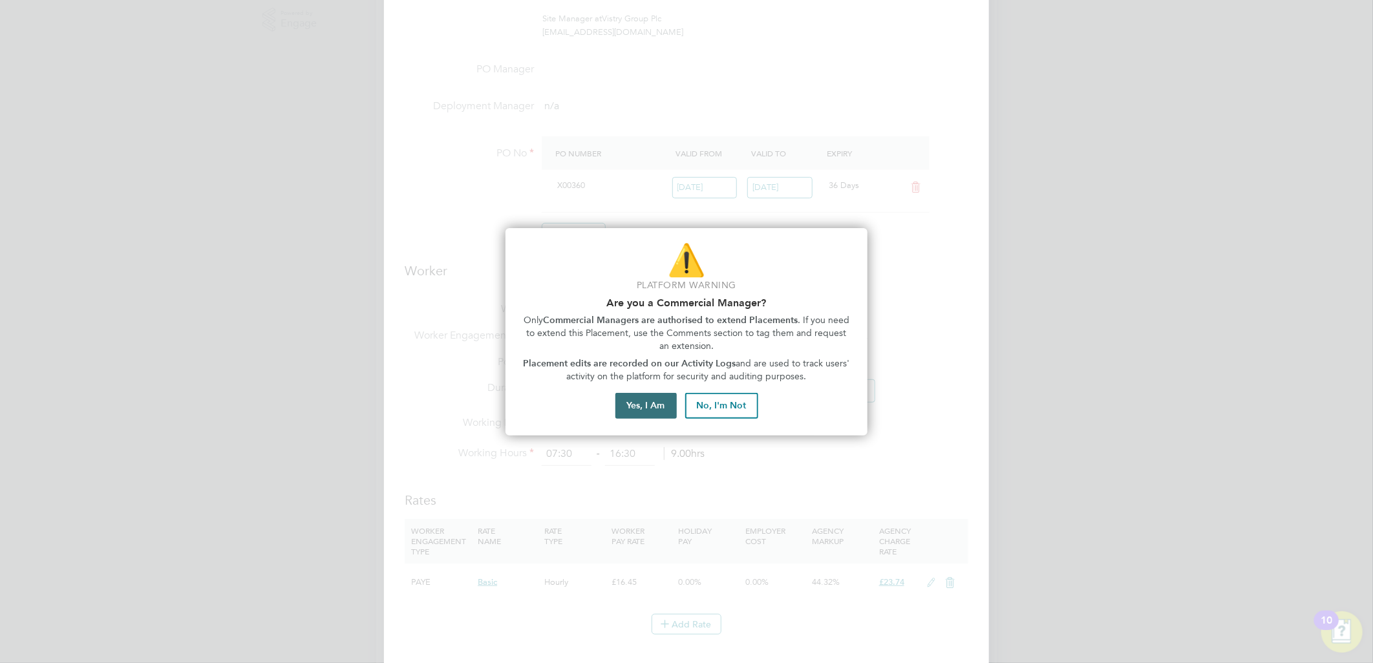
click at [657, 409] on button "Yes, I Am" at bounding box center [645, 406] width 61 height 26
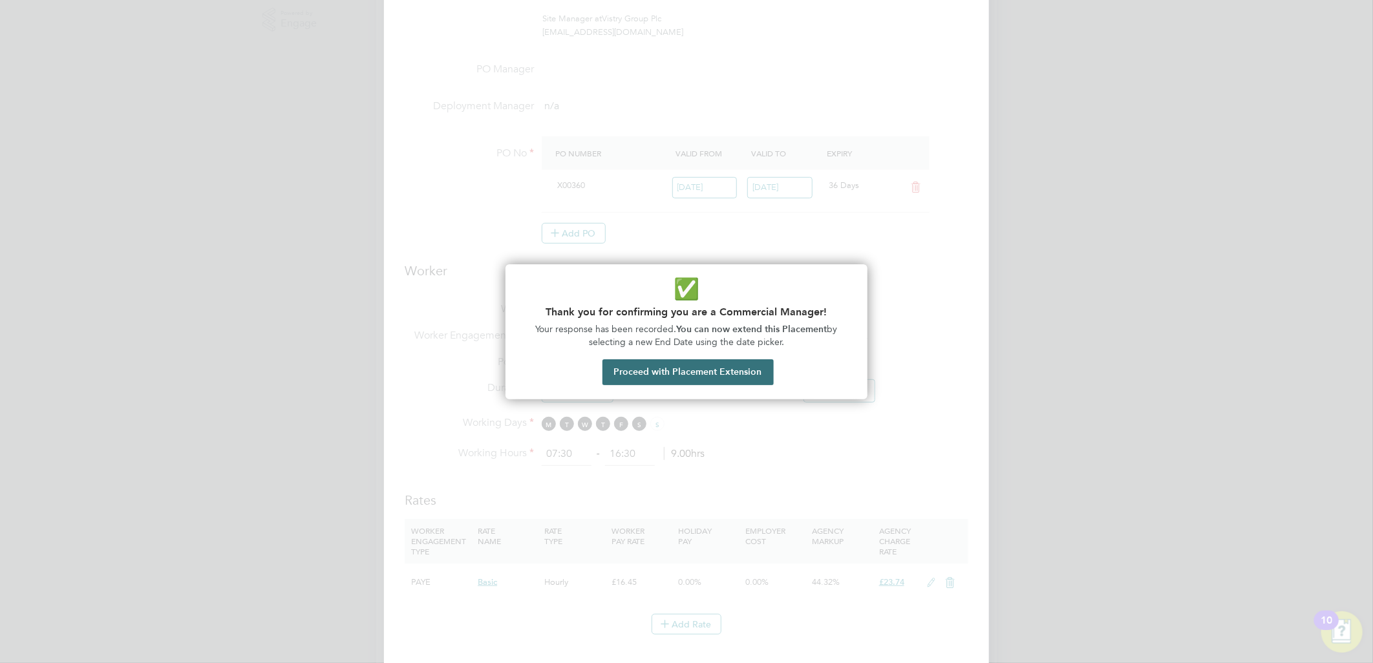
click at [758, 367] on button "Proceed with Placement Extension" at bounding box center [688, 372] width 171 height 26
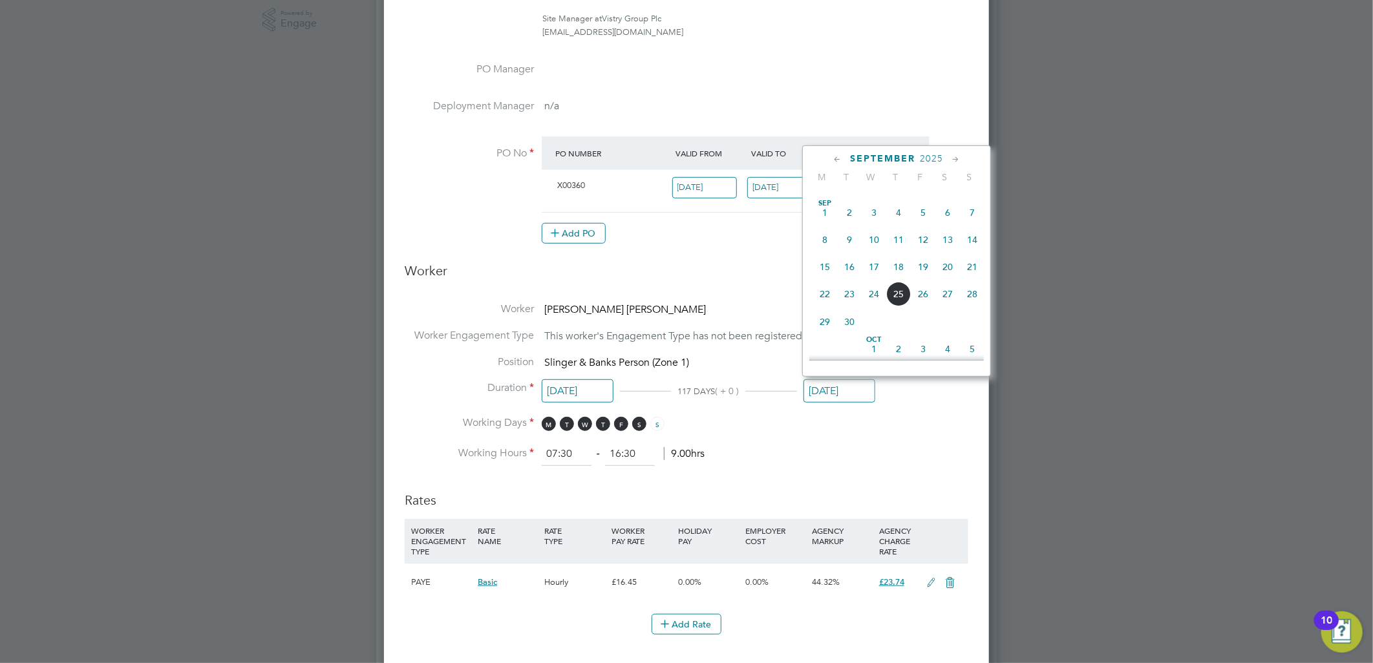
click at [922, 301] on span "26" at bounding box center [923, 294] width 25 height 25
type input "26 Sep 2025"
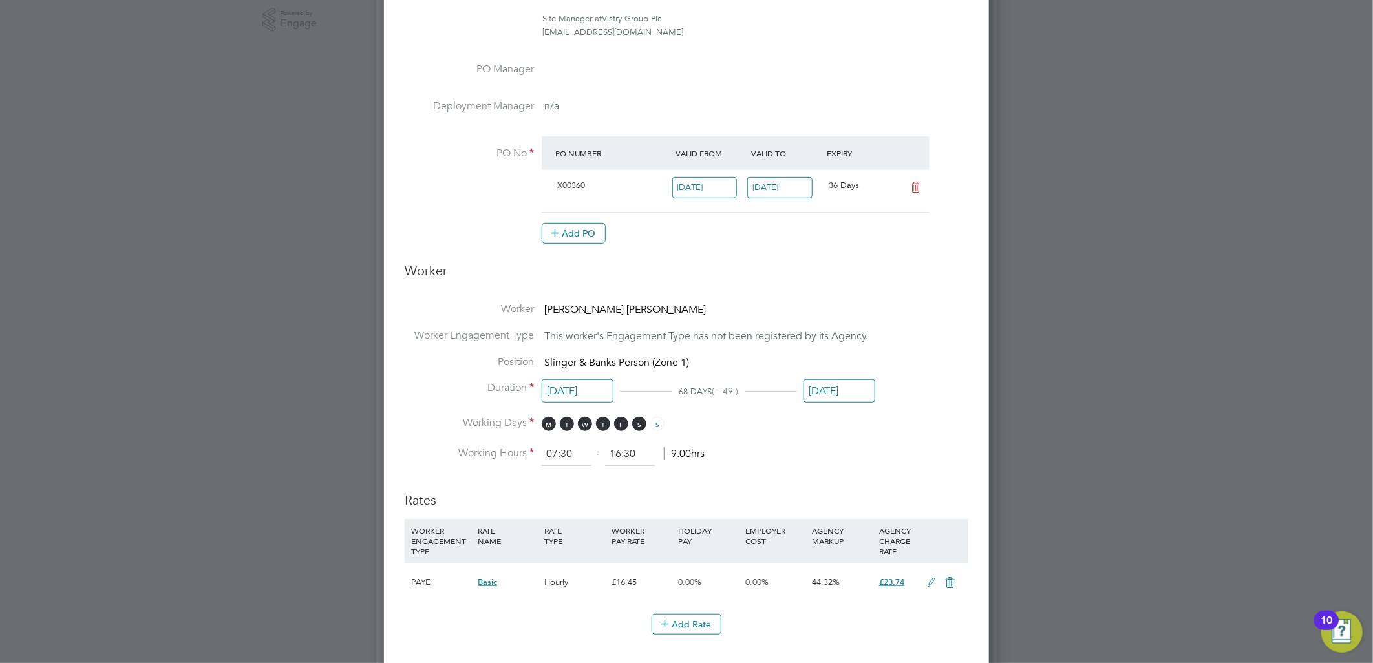
click at [868, 437] on li "Working Days M T W T F S S" at bounding box center [687, 429] width 564 height 27
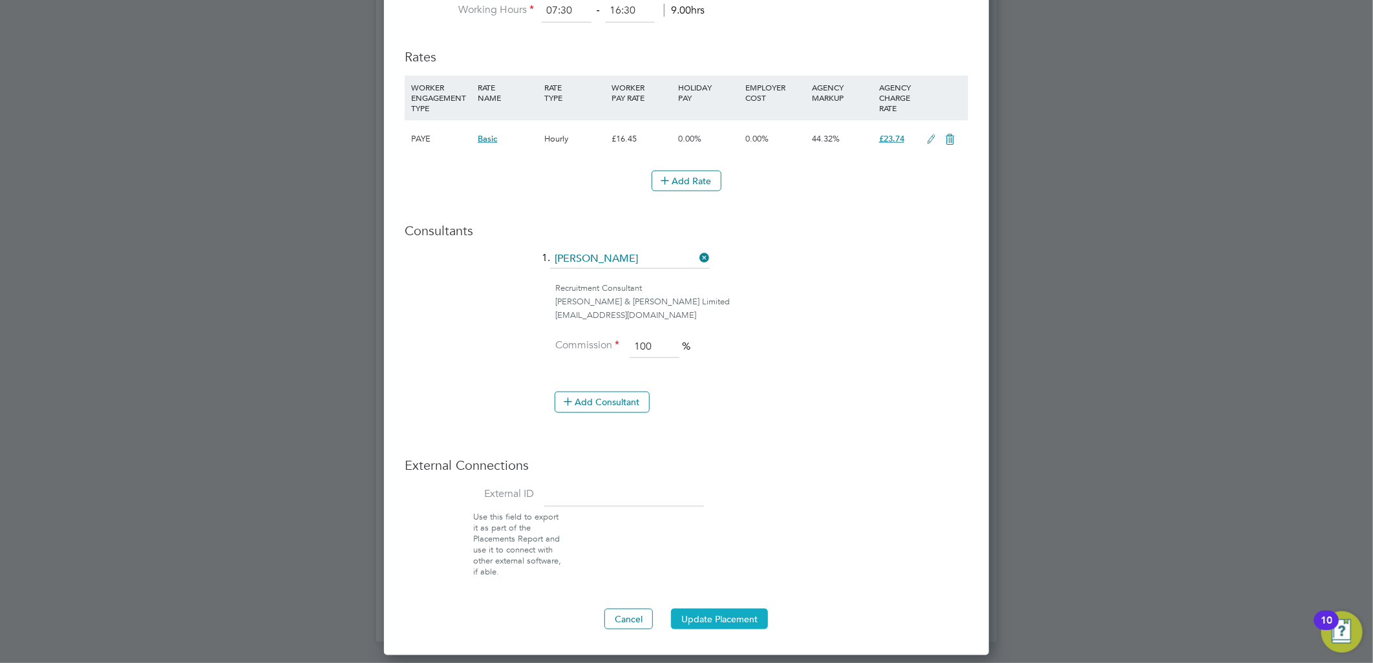
click at [742, 615] on button "Update Placement" at bounding box center [719, 619] width 97 height 21
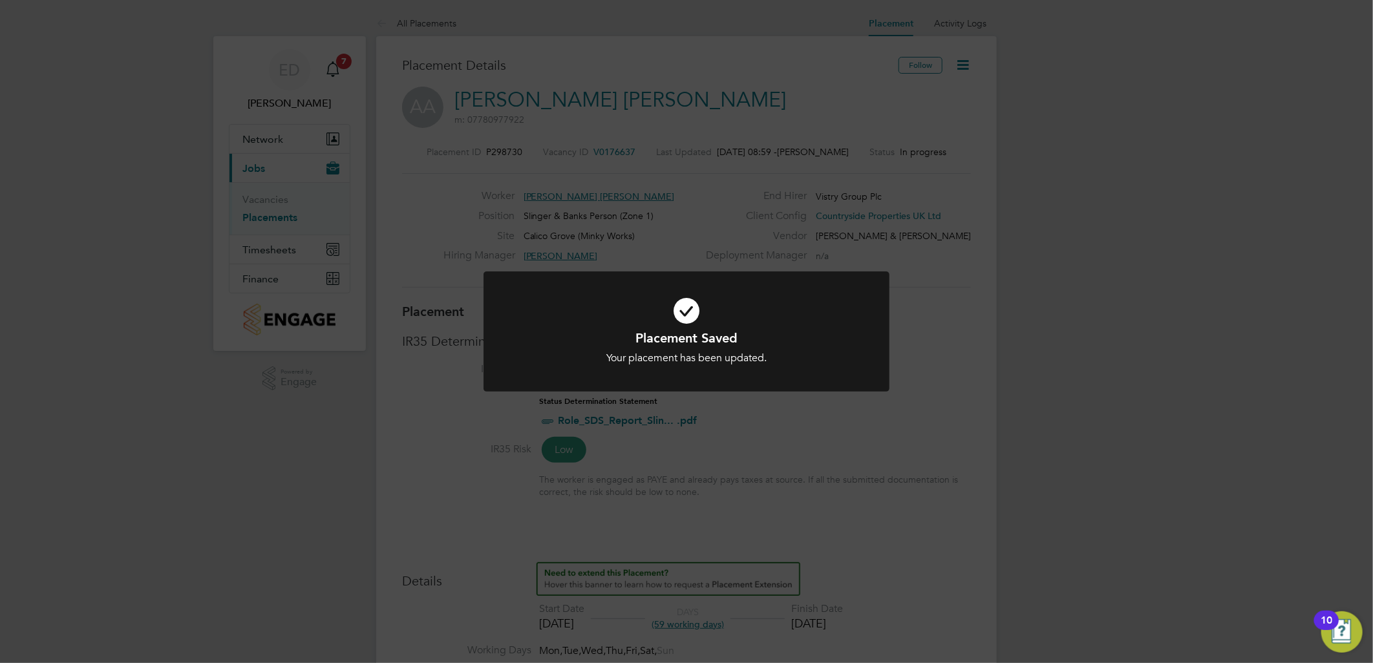
click at [1096, 419] on div "Placement Saved Your placement has been updated. Cancel Okay" at bounding box center [686, 331] width 1373 height 663
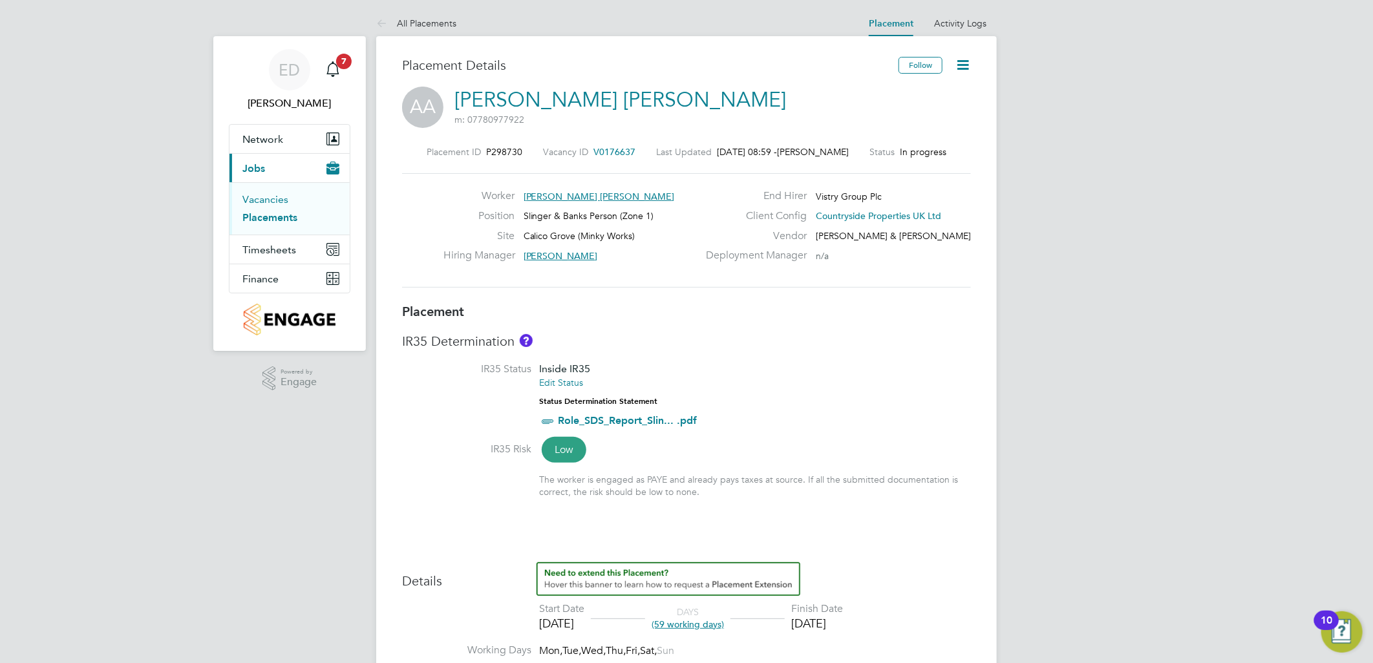
click at [282, 198] on link "Vacancies" at bounding box center [265, 199] width 46 height 12
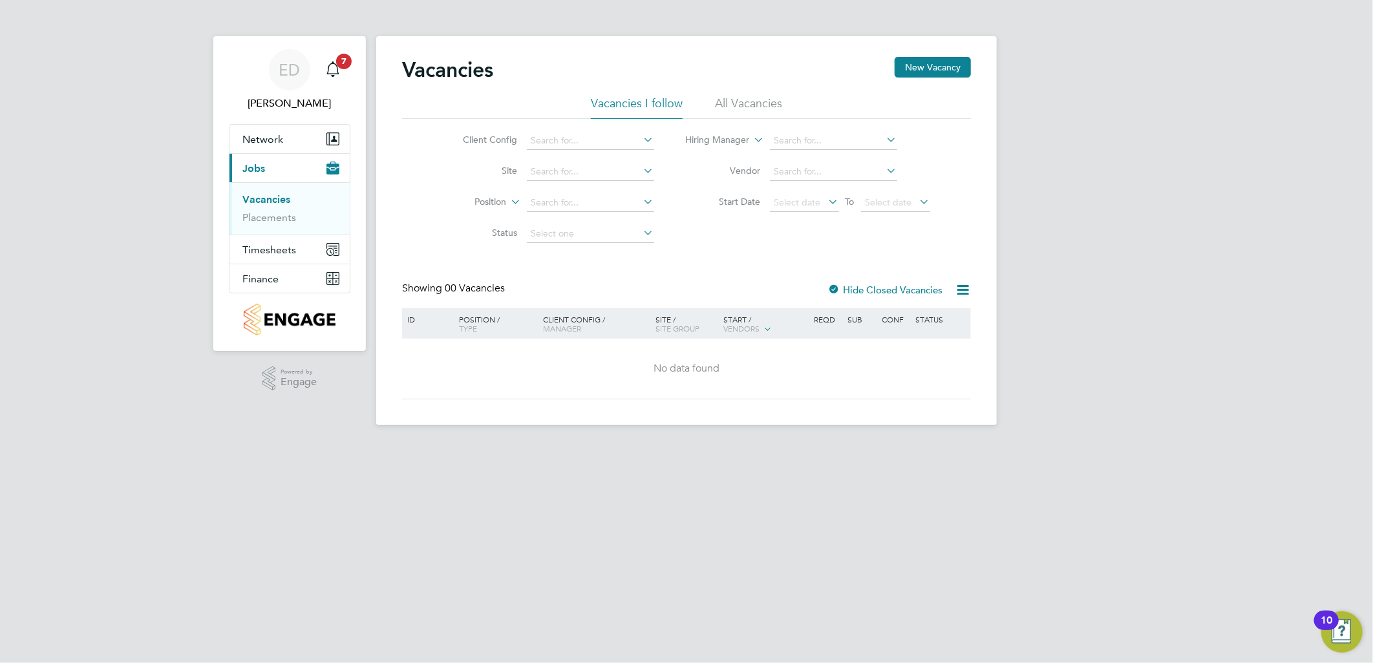
click at [926, 78] on div "Vacancies New Vacancy" at bounding box center [686, 76] width 569 height 39
click at [928, 72] on button "New Vacancy" at bounding box center [933, 67] width 76 height 21
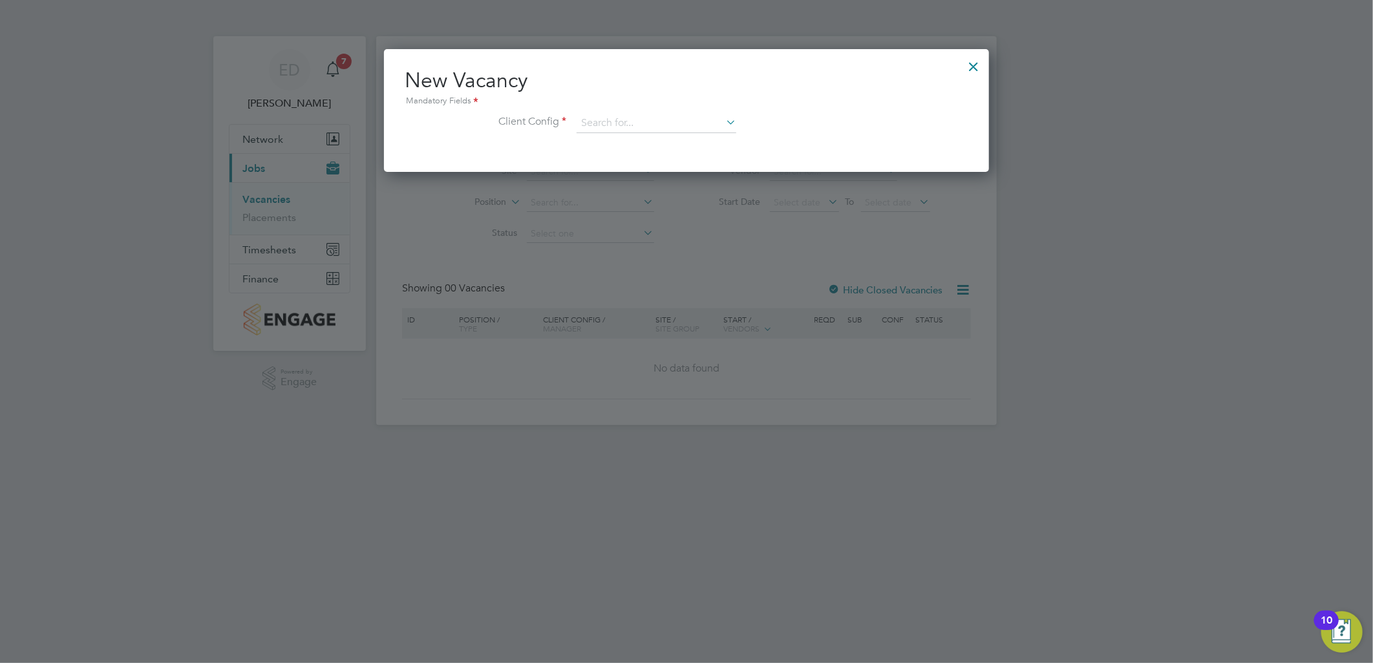
click at [610, 112] on div "New Vacancy Mandatory Fields Client Config" at bounding box center [687, 106] width 564 height 79
click at [617, 123] on input at bounding box center [657, 123] width 160 height 19
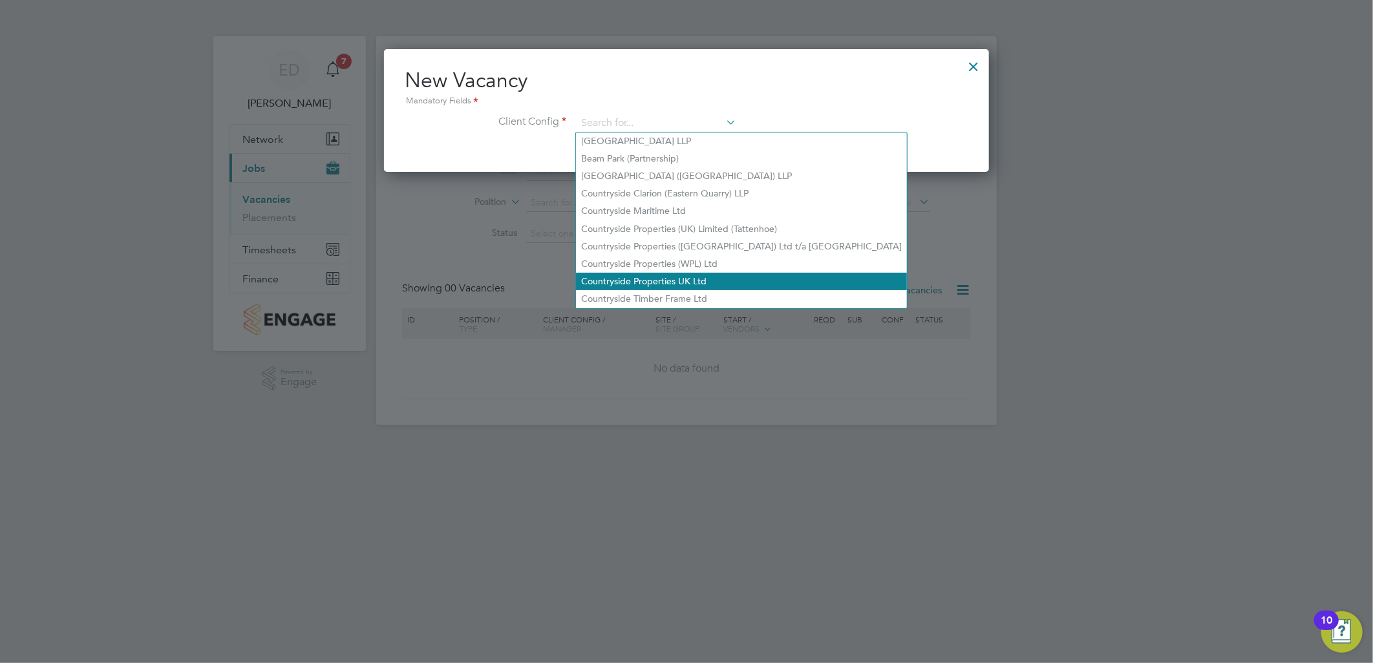
click at [664, 273] on li "Countryside Properties UK Ltd" at bounding box center [741, 281] width 331 height 17
type input "Countryside Properties UK Ltd"
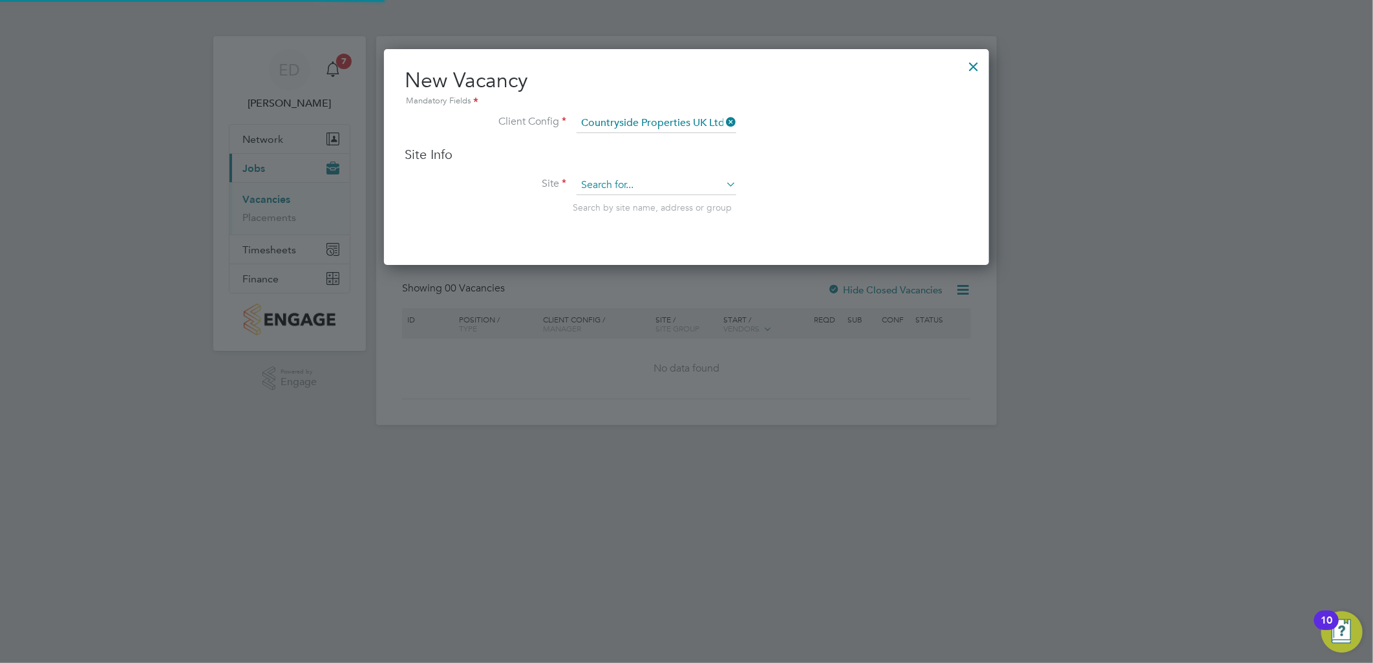
click at [660, 184] on input at bounding box center [657, 185] width 160 height 19
click at [692, 195] on li "Calic o Grove (Minky Works)" at bounding box center [656, 202] width 161 height 17
type input "Calico Grove (Minky Works)"
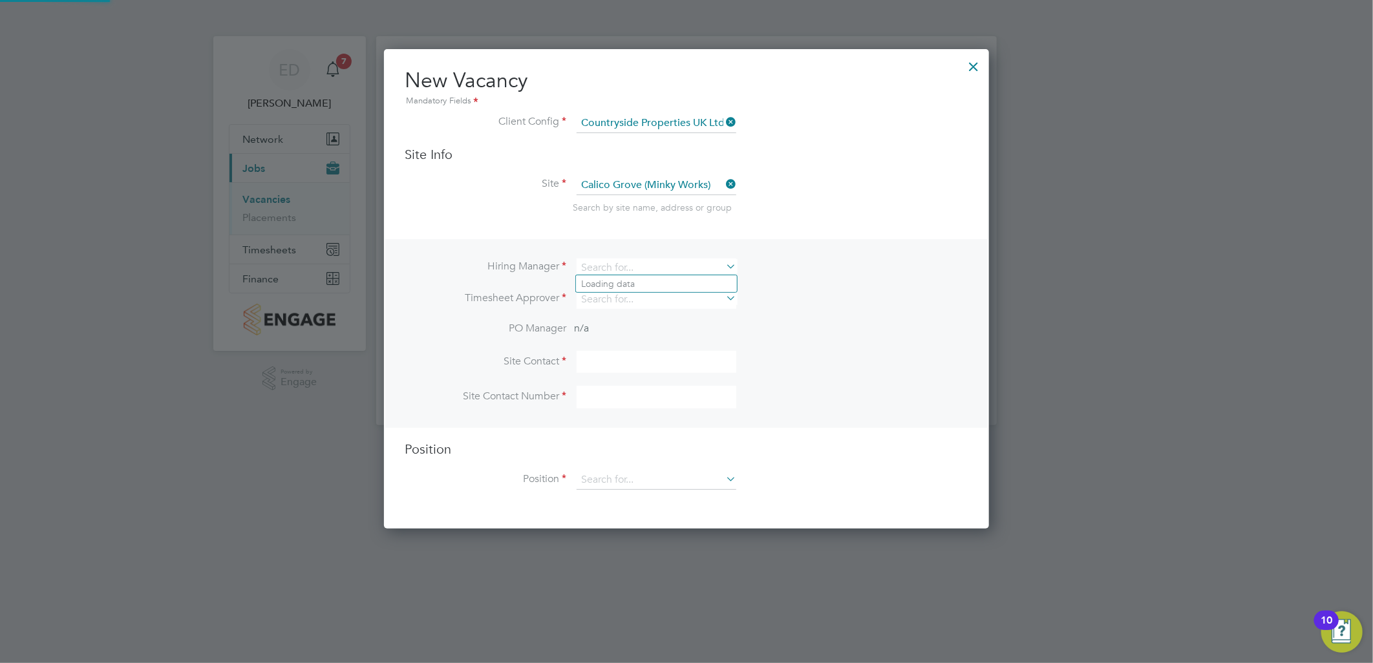
drag, startPoint x: 660, startPoint y: 262, endPoint x: 518, endPoint y: 251, distance: 142.0
click at [518, 251] on div "Hiring Manager Timesheet Approver PO Manager n/a Site Contact Site Contact Numb…" at bounding box center [686, 333] width 603 height 189
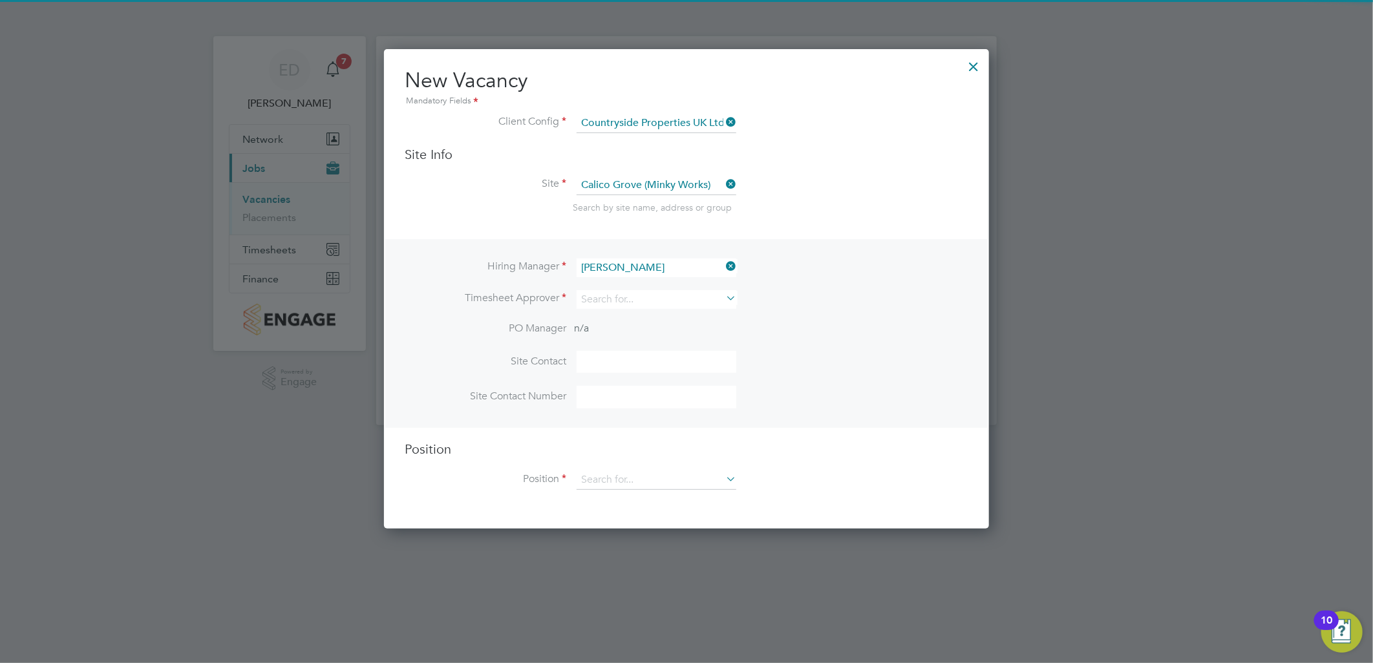
click at [645, 301] on li "Danny McNab" at bounding box center [656, 301] width 161 height 17
type input "Danny McNab"
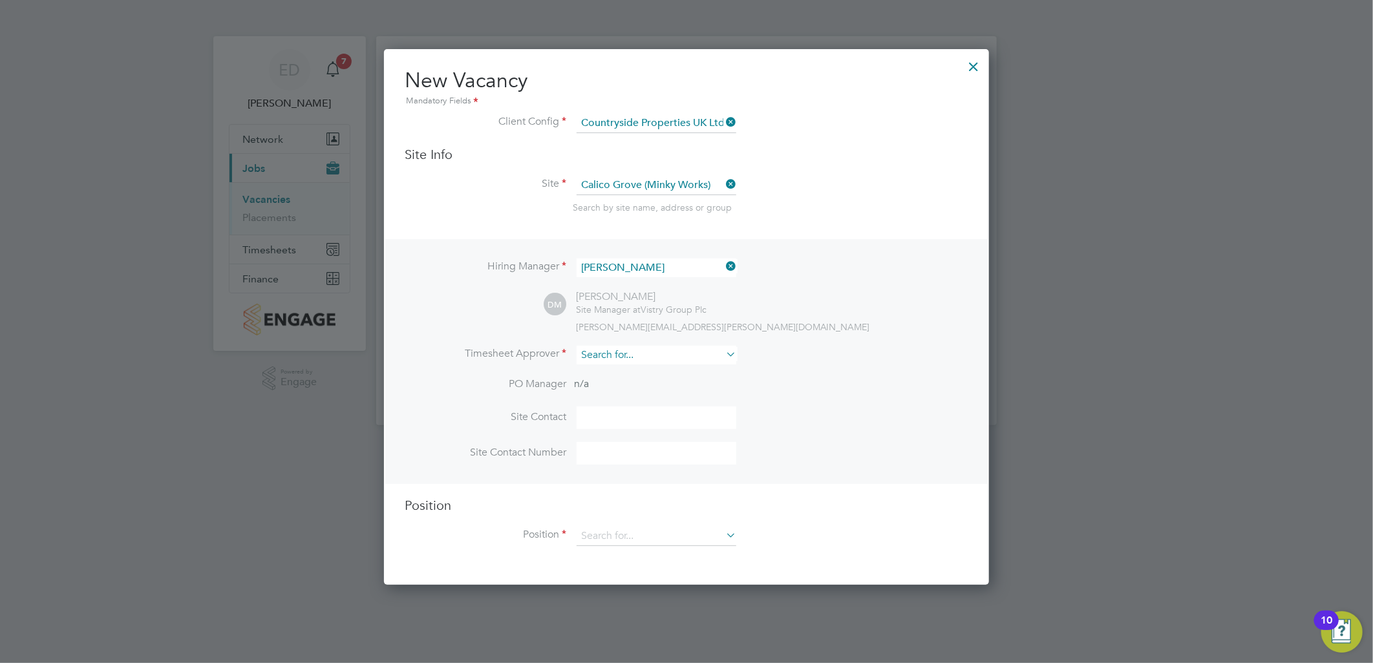
click at [606, 349] on input at bounding box center [657, 355] width 160 height 19
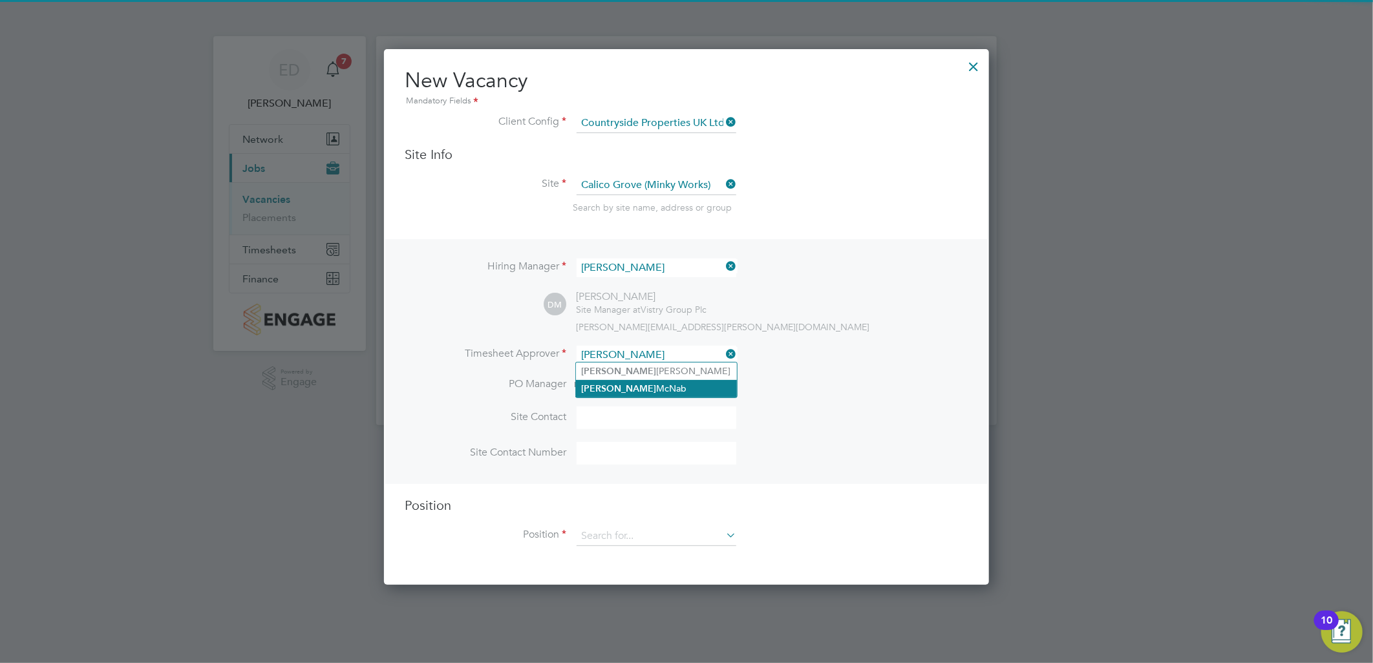
click at [636, 391] on li "Danny McNab" at bounding box center [656, 388] width 161 height 17
type input "Danny McNab"
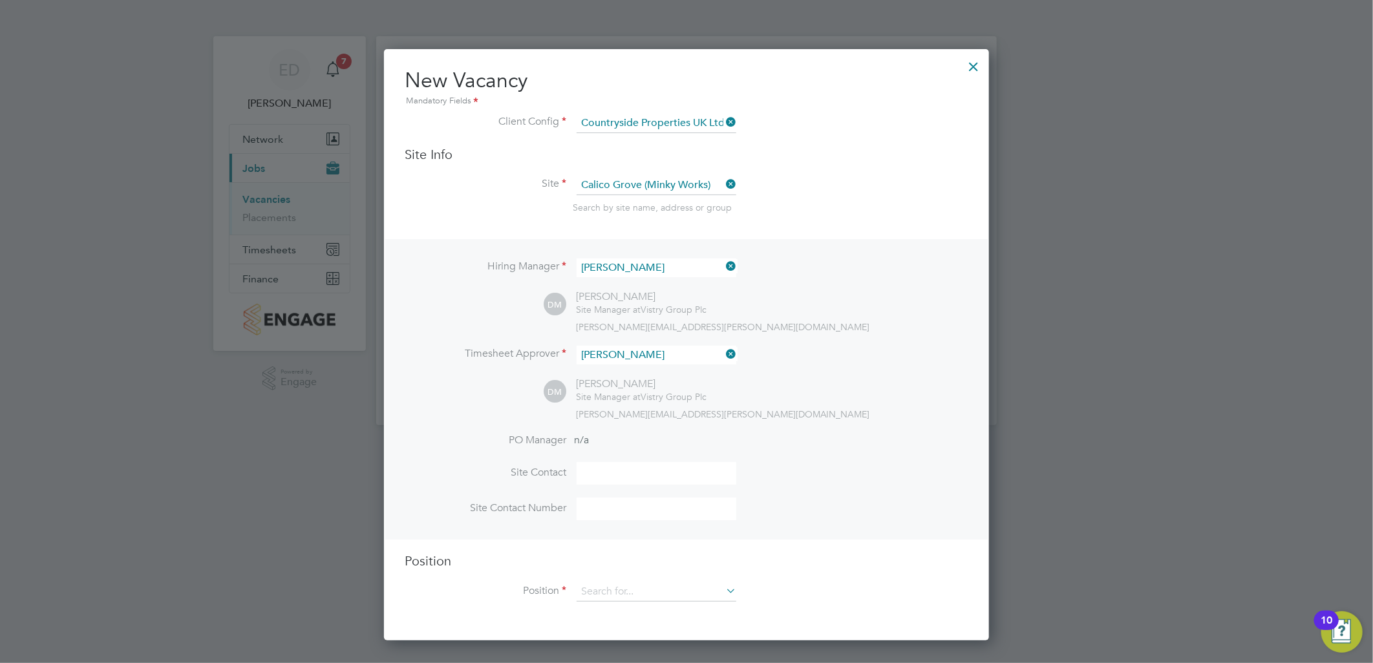
click at [629, 468] on input at bounding box center [657, 473] width 160 height 23
type input "Mark Bucknall"
click at [636, 511] on input at bounding box center [657, 509] width 160 height 23
type input "07469 440 395"
click at [713, 582] on input at bounding box center [657, 591] width 160 height 19
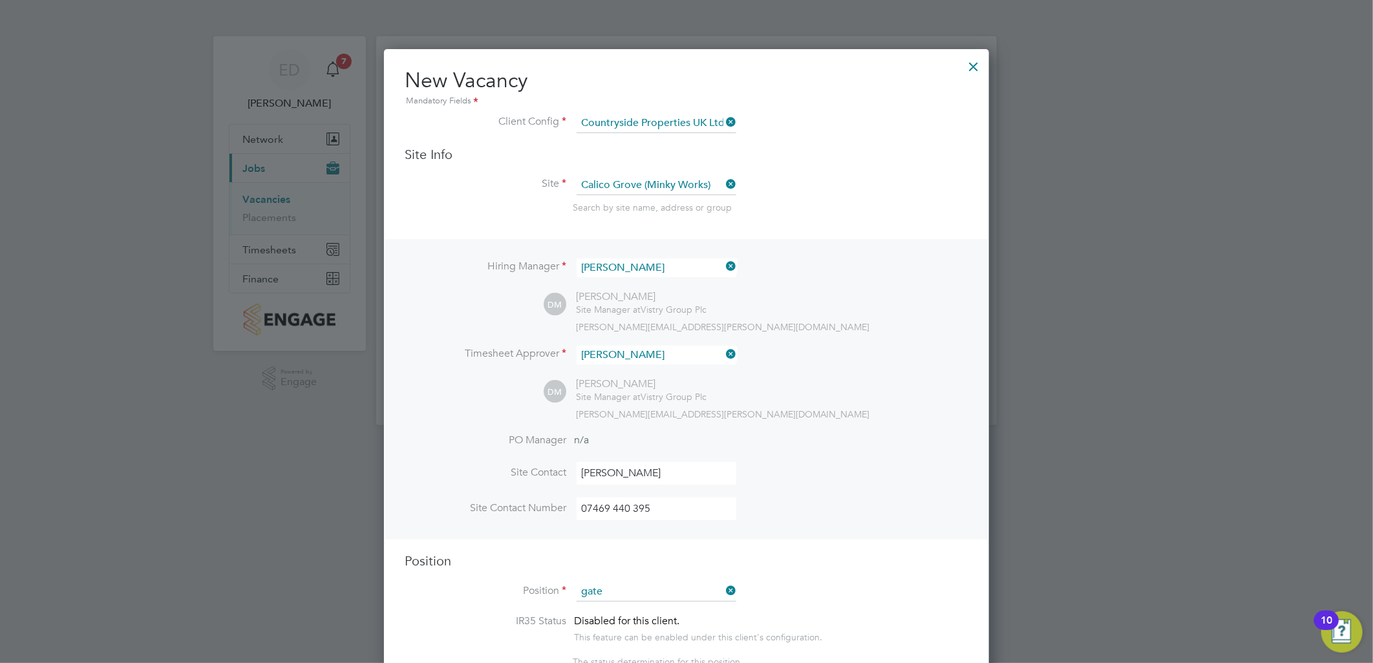
click at [681, 605] on li "Gate Person (Zone 1)" at bounding box center [656, 607] width 161 height 17
type input "Gate Person (Zone 1)"
type textarea "- Welcoming visitors and signing visitors in and out of site - Checking CSCS ca…"
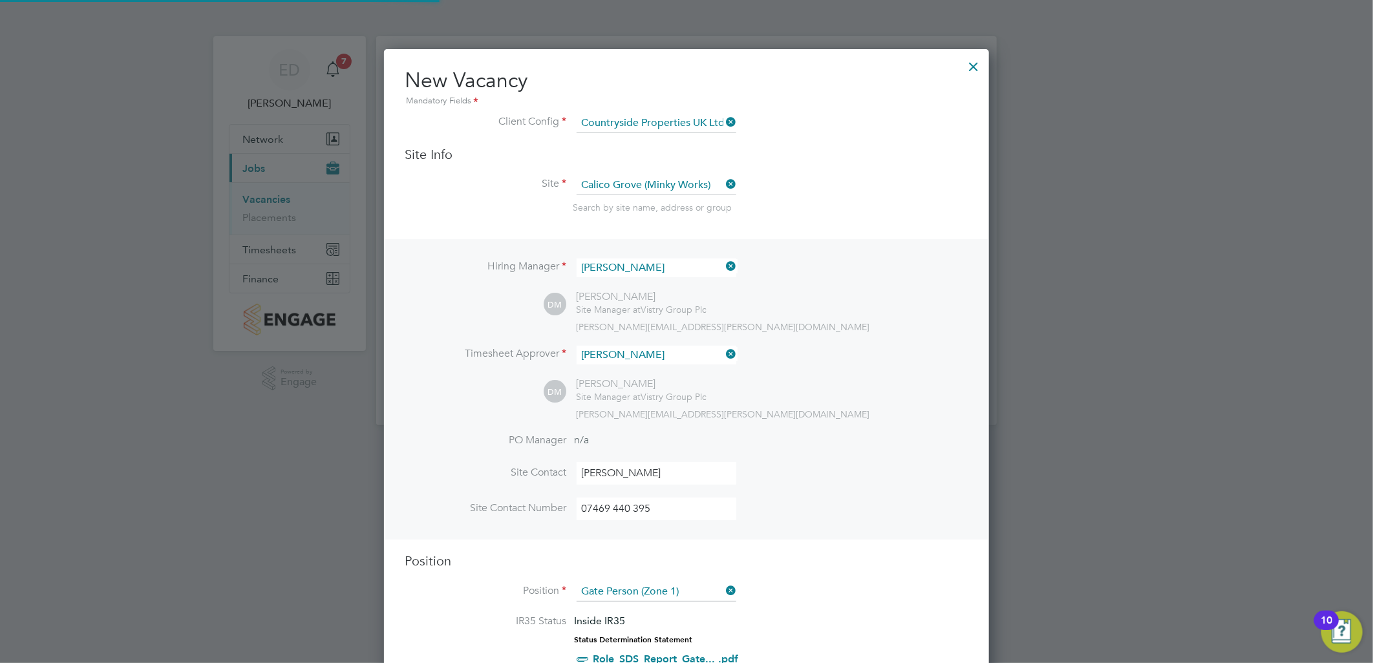
click at [824, 561] on h3 "Position" at bounding box center [687, 561] width 564 height 17
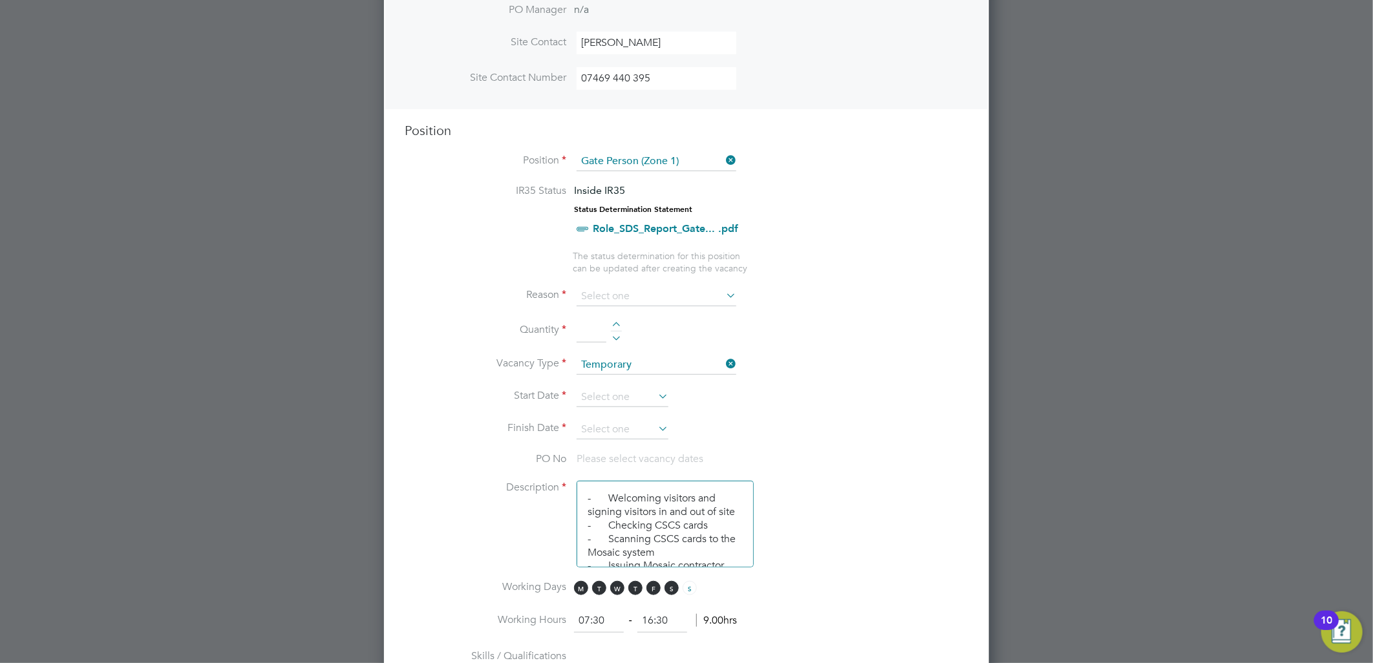
click at [664, 283] on ng-container "IR35 Status Inside IR35 Status Determination Statement Role_SDS_Report_Gate... …" at bounding box center [687, 595] width 564 height 822
click at [668, 299] on input at bounding box center [657, 296] width 160 height 19
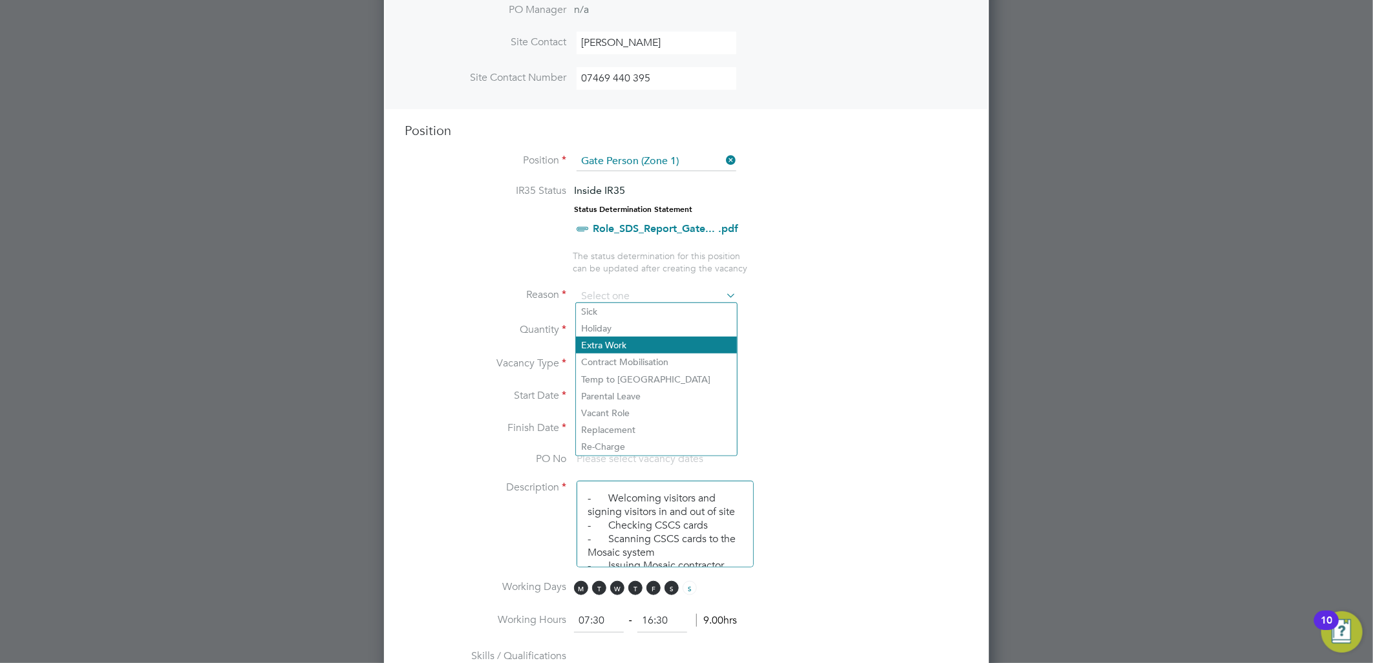
click at [652, 349] on li "Extra Work" at bounding box center [656, 345] width 161 height 17
type input "Extra Work"
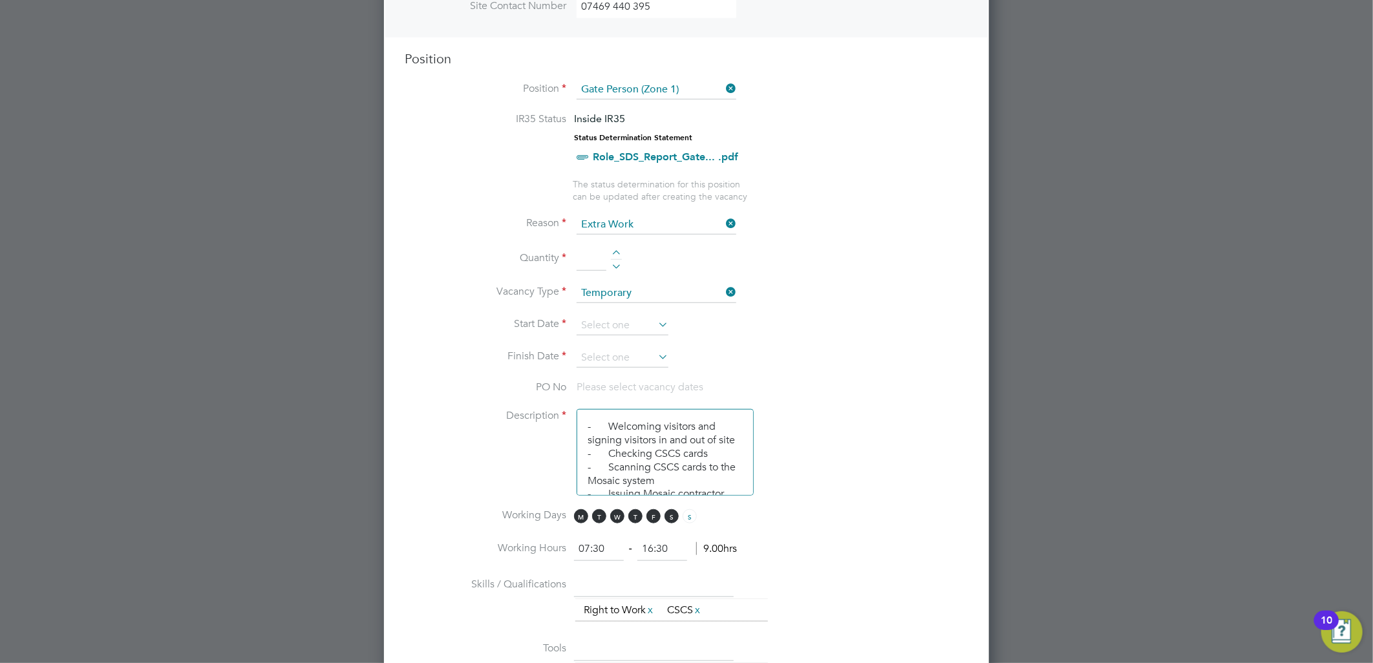
click at [618, 248] on li "Quantity" at bounding box center [687, 266] width 564 height 36
click at [616, 250] on div at bounding box center [616, 254] width 11 height 9
type input "1"
click at [643, 317] on input at bounding box center [623, 325] width 92 height 19
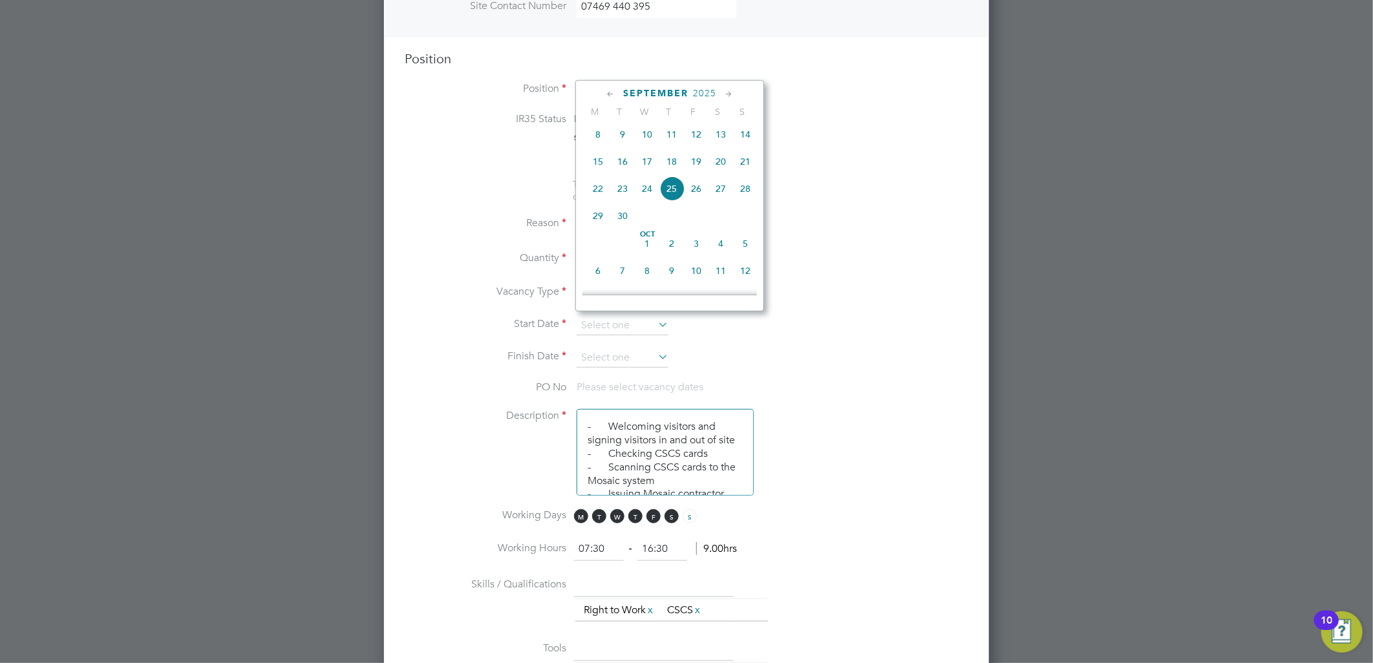
click at [596, 222] on span "29" at bounding box center [598, 216] width 25 height 25
type input "29 Sep 2025"
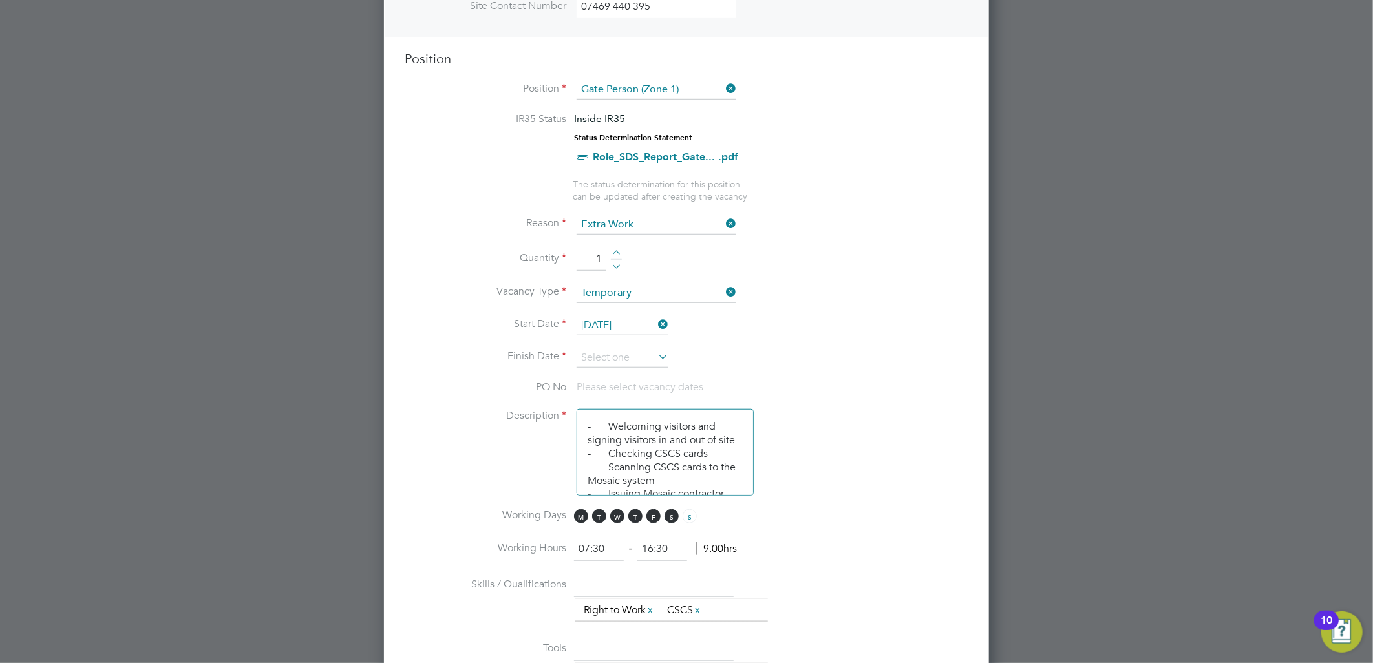
click at [656, 357] on icon at bounding box center [656, 357] width 0 height 18
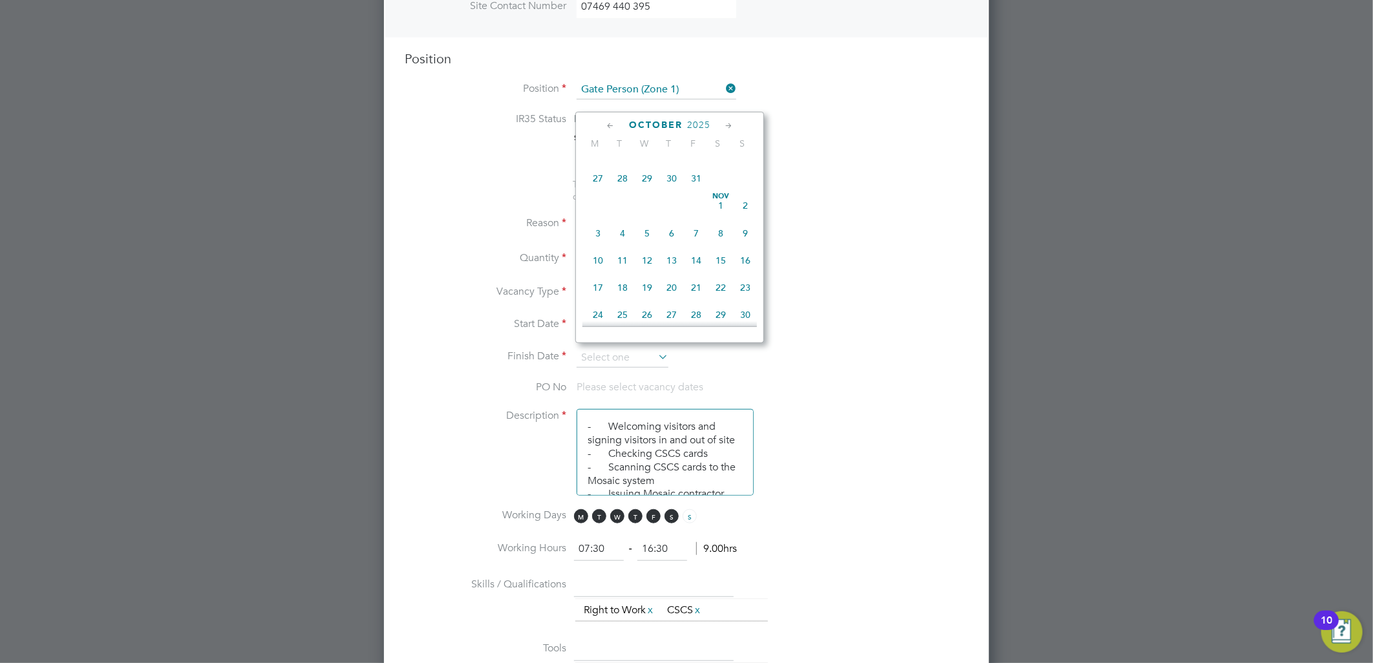
scroll to position [642, 0]
click at [698, 224] on span "31" at bounding box center [696, 212] width 25 height 25
type input "31 Oct 2025"
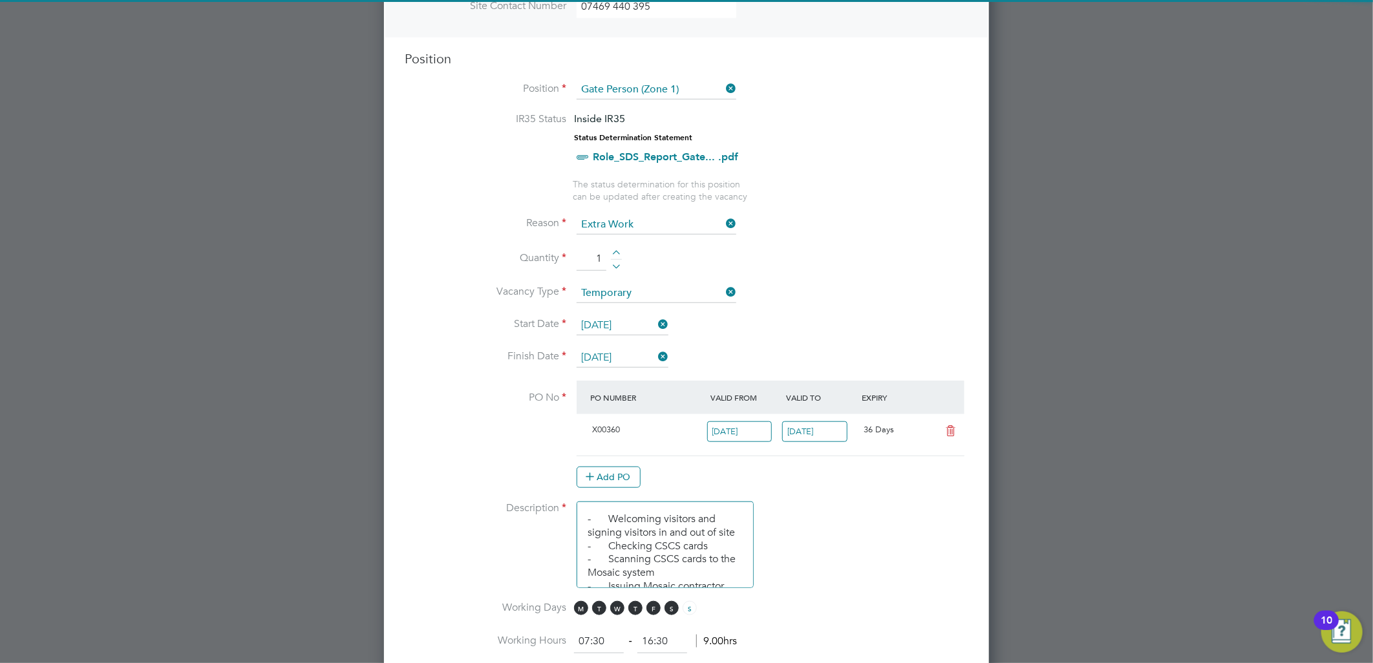
click at [799, 242] on li "Reason Extra Work" at bounding box center [687, 231] width 564 height 32
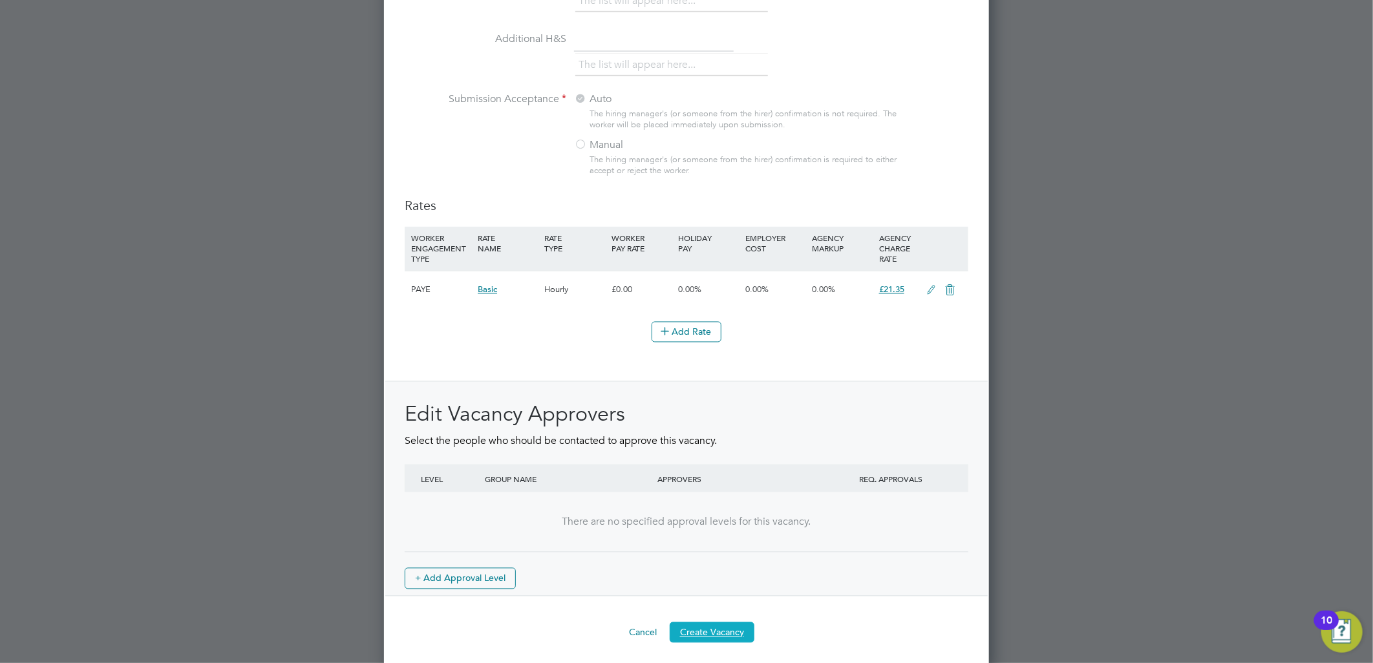
click at [716, 634] on button "Create Vacancy" at bounding box center [712, 633] width 85 height 21
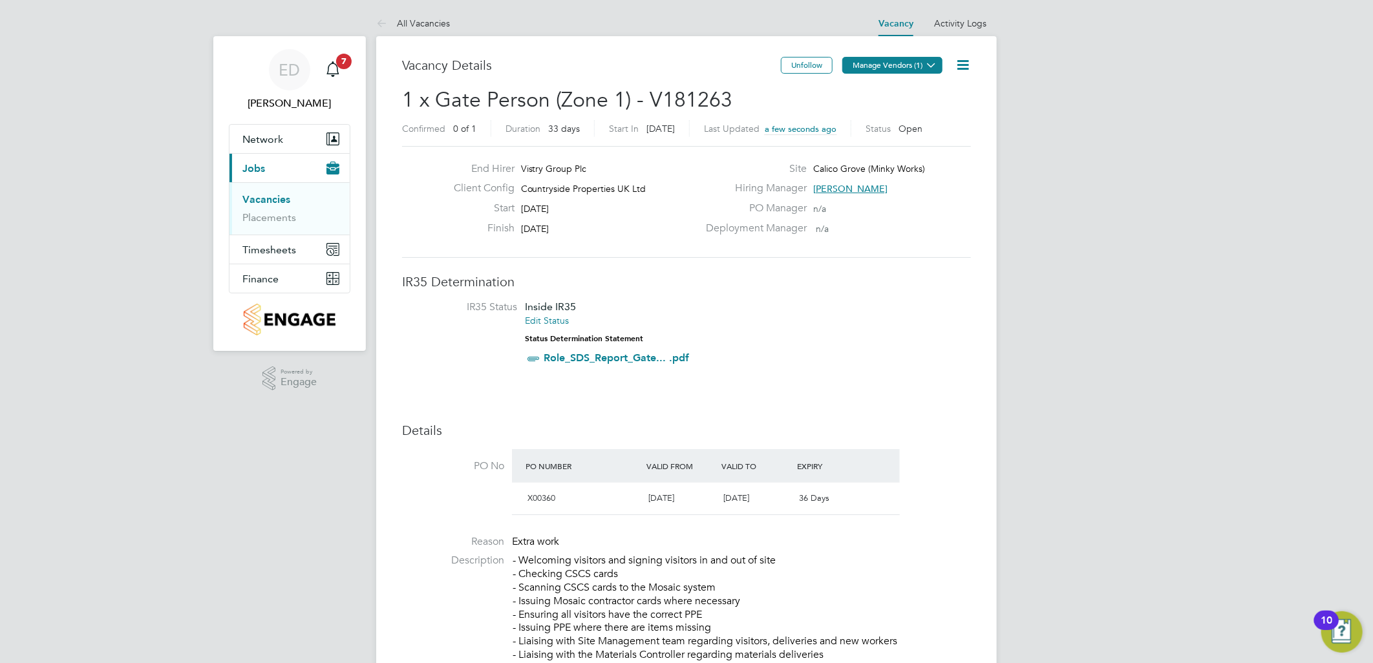
click at [875, 59] on button "Manage Vendors (1)" at bounding box center [892, 65] width 100 height 17
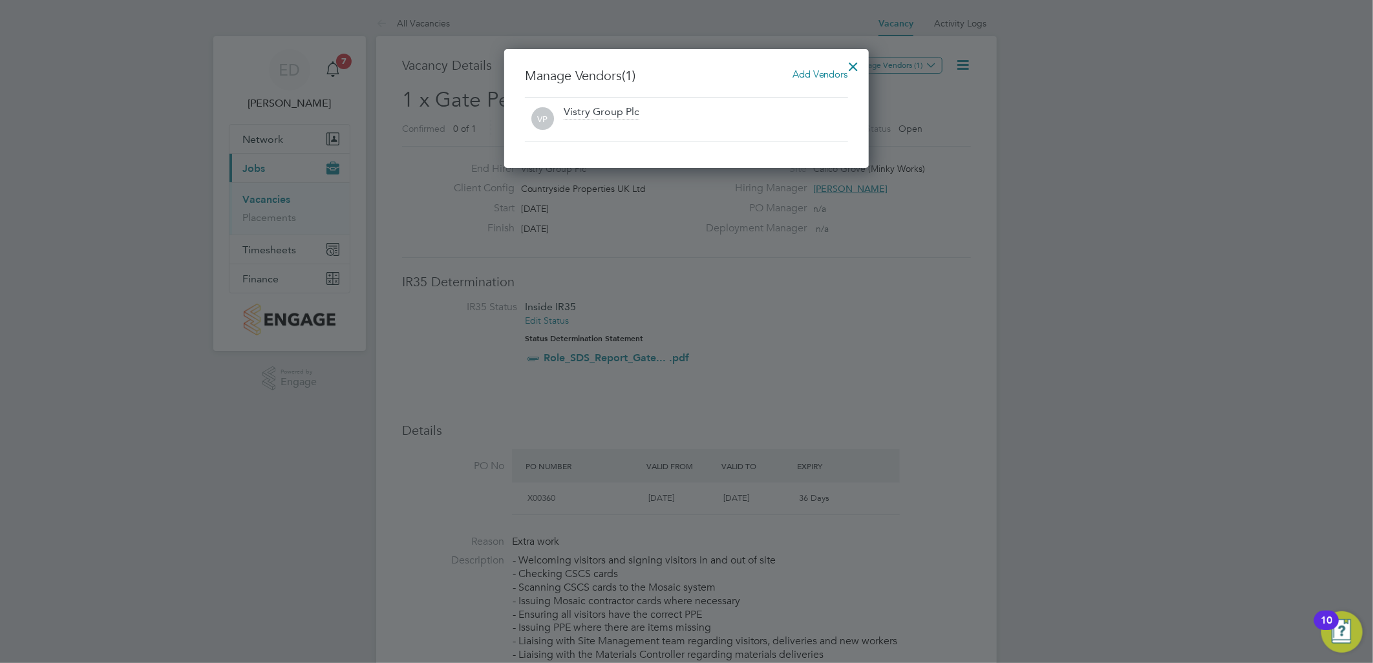
click at [826, 74] on span "Add Vendors" at bounding box center [821, 74] width 56 height 12
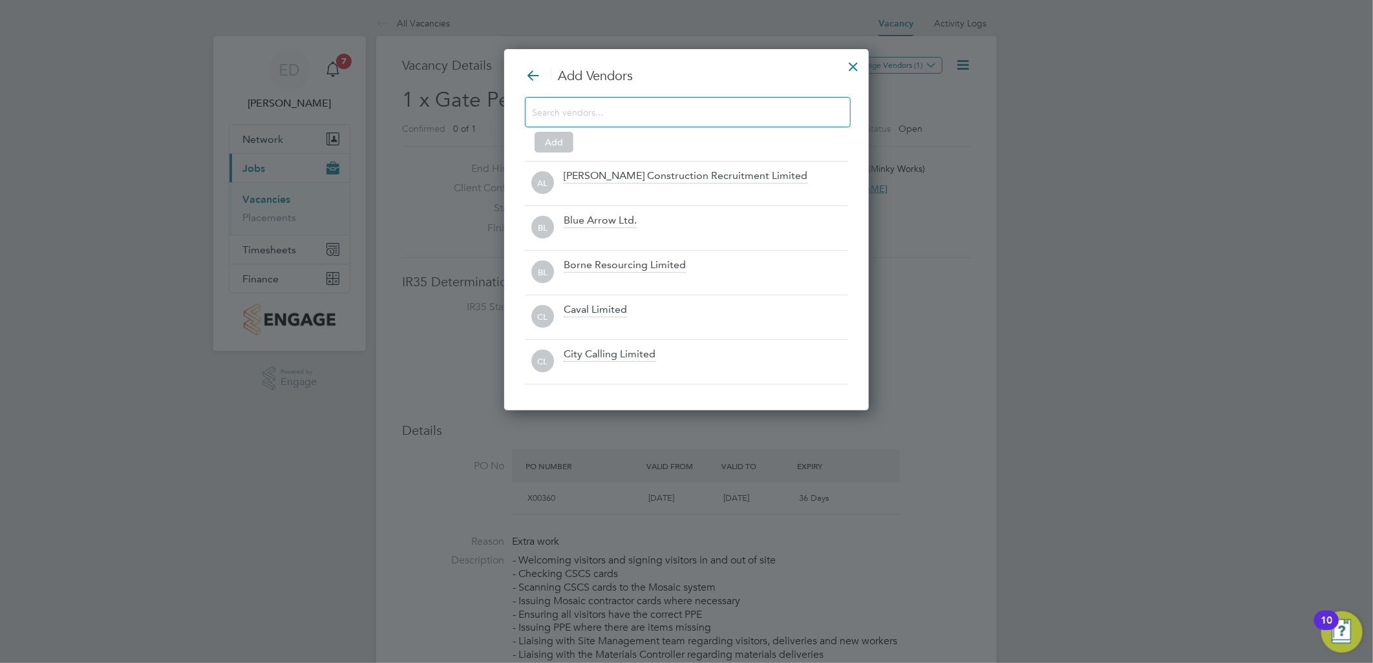
click at [663, 118] on input at bounding box center [677, 111] width 291 height 17
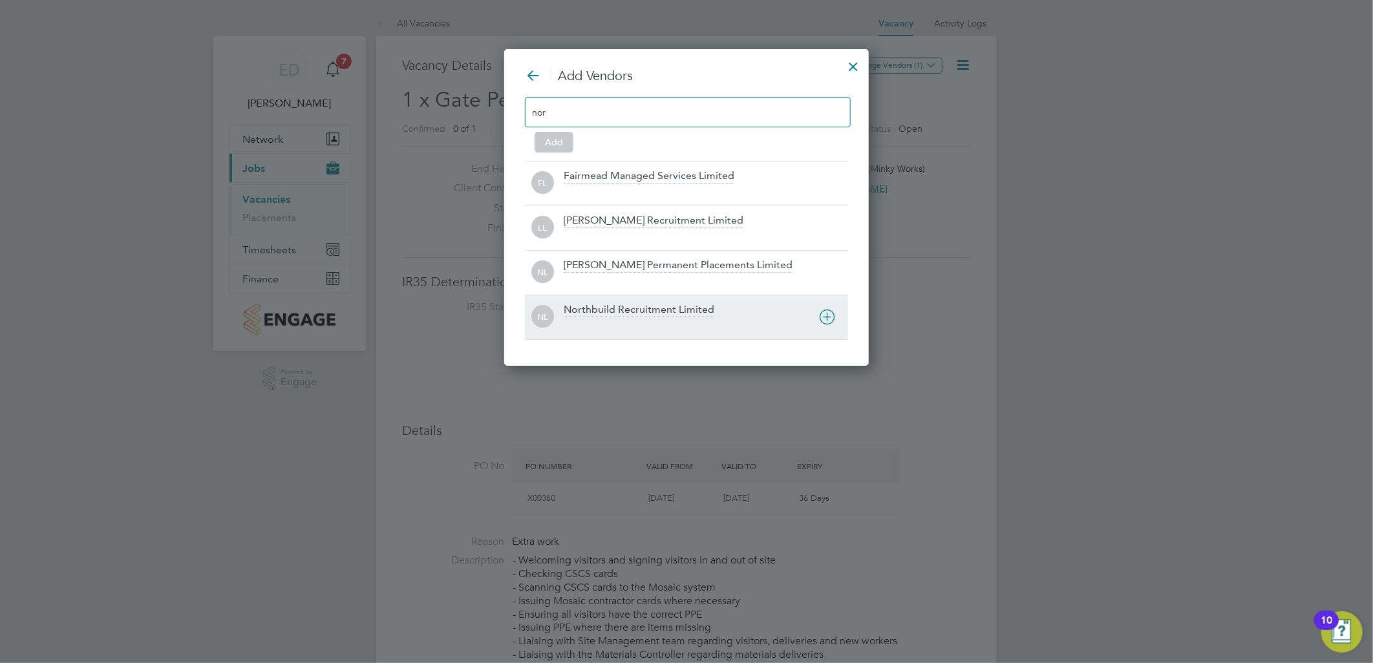
type input "nor"
click at [623, 315] on div "Northbuild Recruitment Limited" at bounding box center [639, 310] width 151 height 14
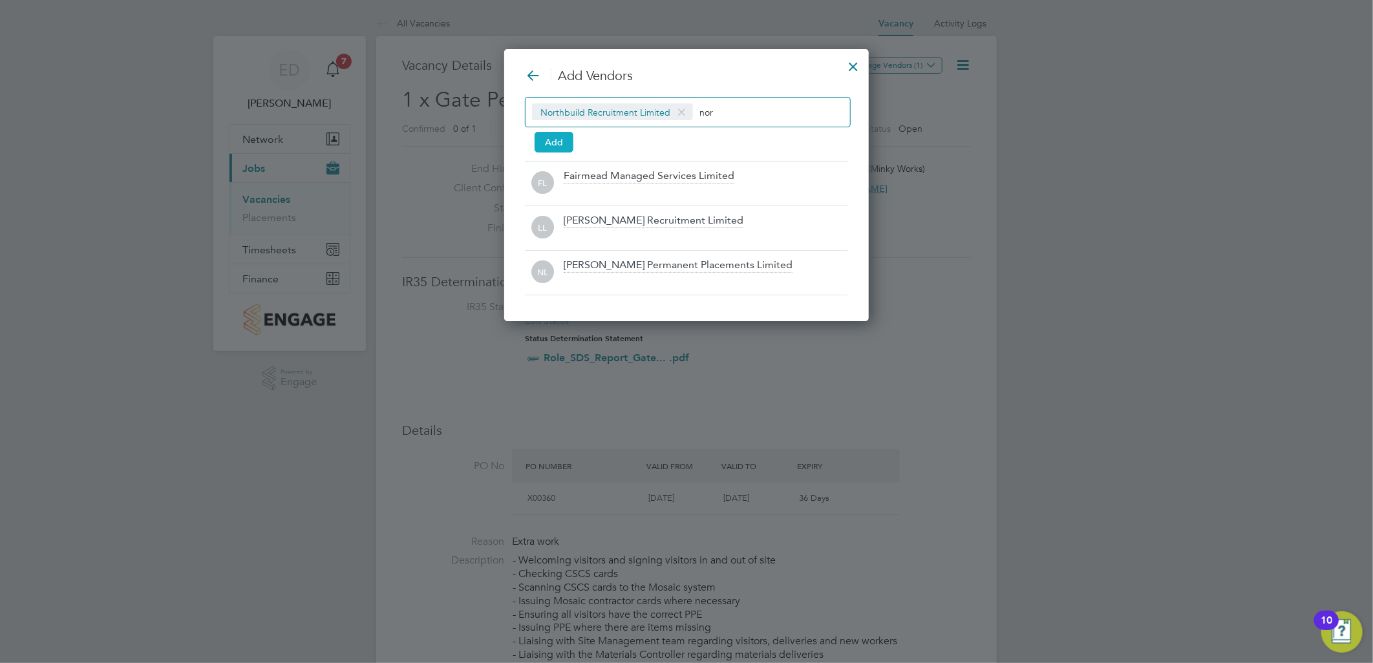
click at [566, 139] on button "Add" at bounding box center [554, 142] width 39 height 21
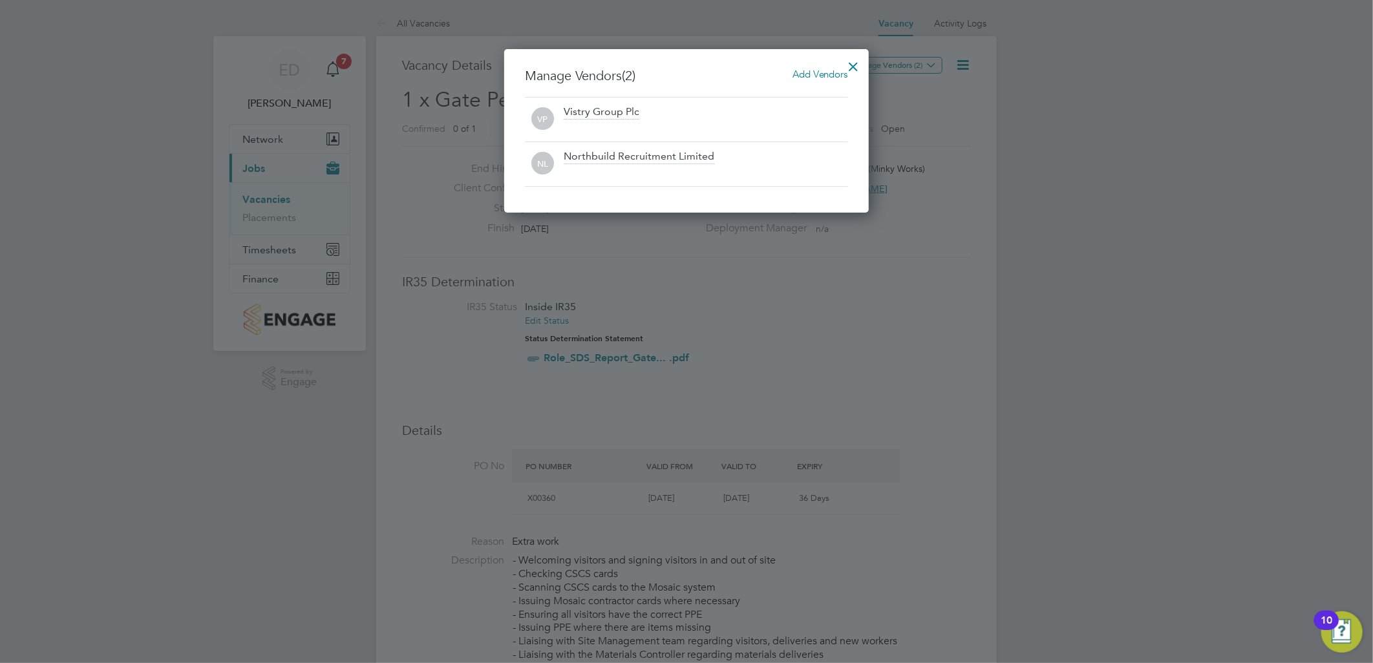
click at [854, 63] on div at bounding box center [853, 63] width 23 height 23
